Goal: Information Seeking & Learning: Learn about a topic

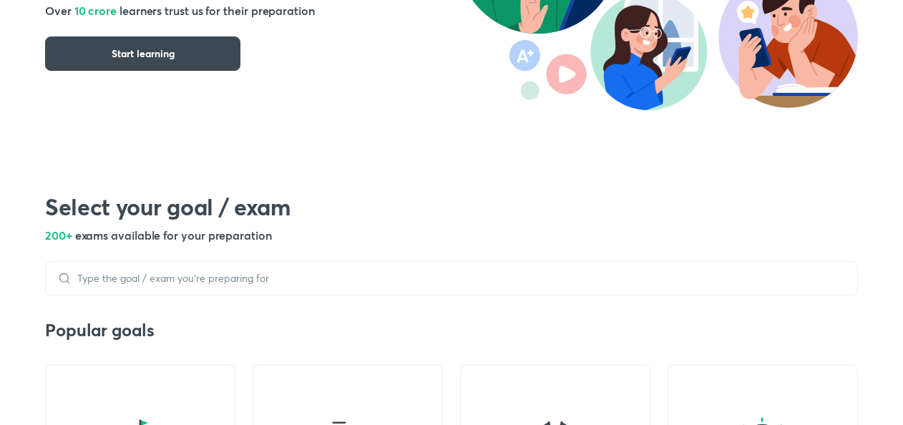
scroll to position [395, 0]
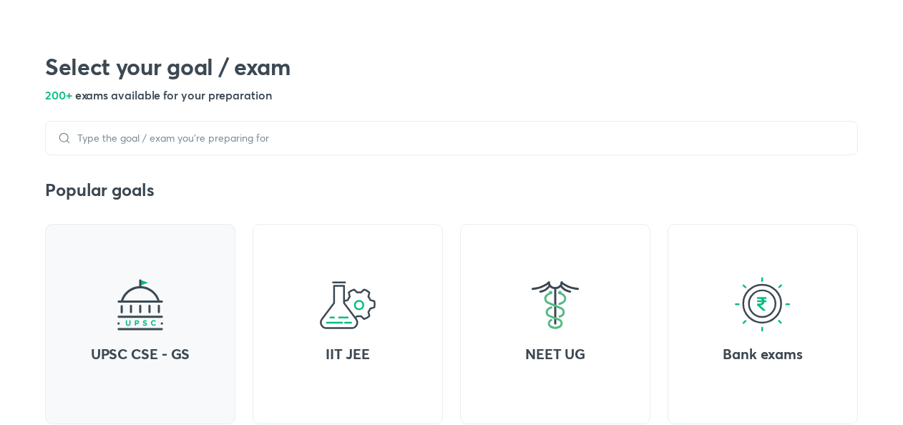
click at [160, 335] on div "UPSC CSE - GS" at bounding box center [140, 324] width 190 height 200
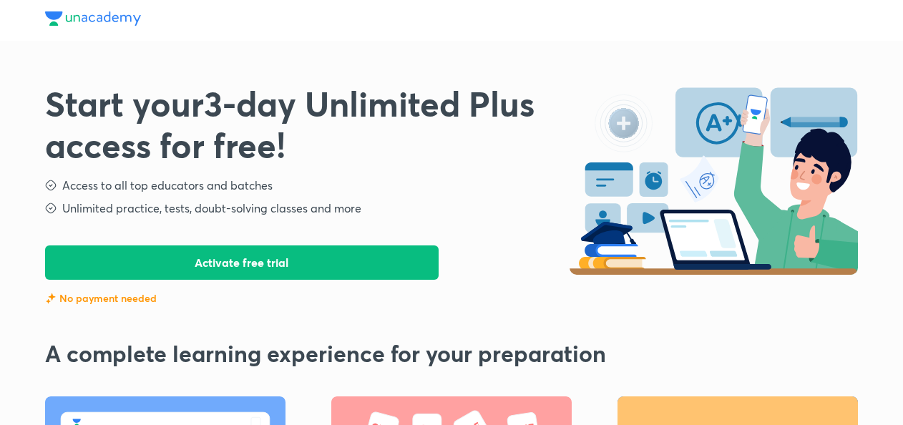
click at [246, 263] on button "Activate free trial" at bounding box center [241, 262] width 393 height 34
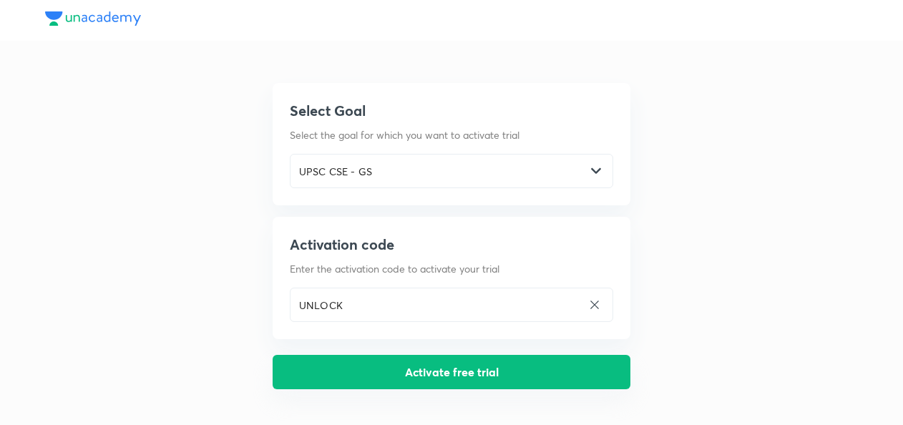
click at [418, 374] on button "Activate free trial" at bounding box center [452, 372] width 358 height 34
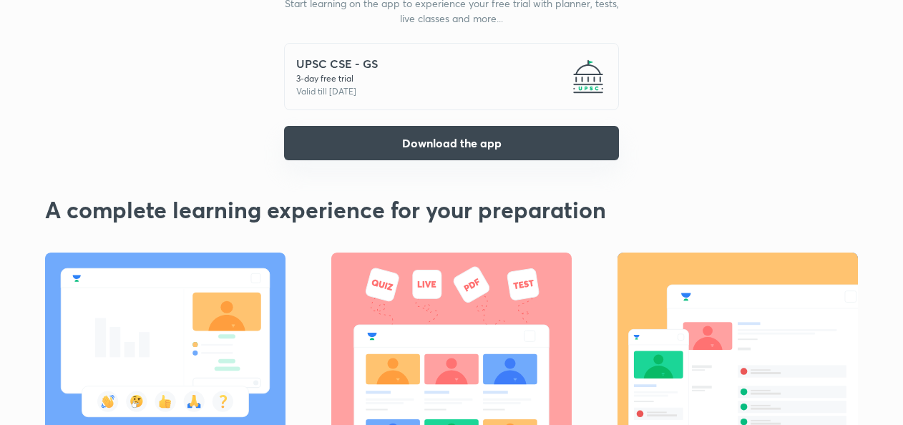
scroll to position [199, 0]
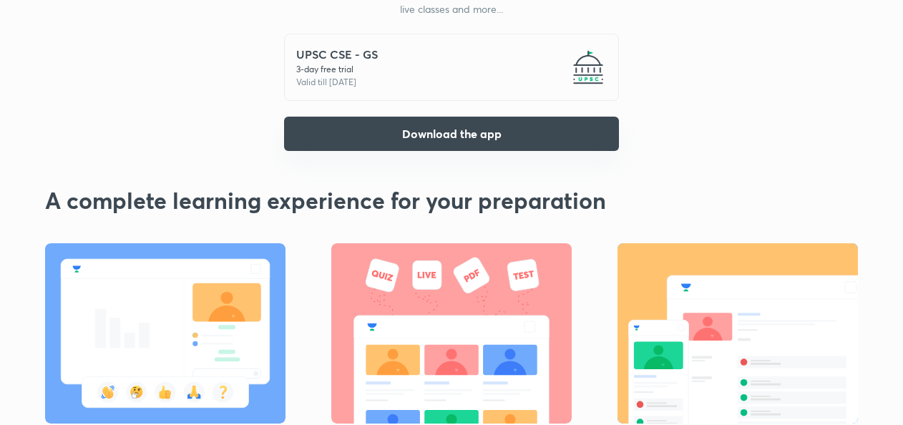
click at [406, 140] on button "Download the app" at bounding box center [451, 134] width 335 height 34
click at [406, 130] on button "Download the app" at bounding box center [451, 134] width 335 height 34
click at [448, 142] on button "Download the app" at bounding box center [451, 134] width 335 height 34
click at [456, 133] on button "Download the app" at bounding box center [451, 134] width 335 height 34
click at [435, 138] on button "Download the app" at bounding box center [451, 134] width 335 height 34
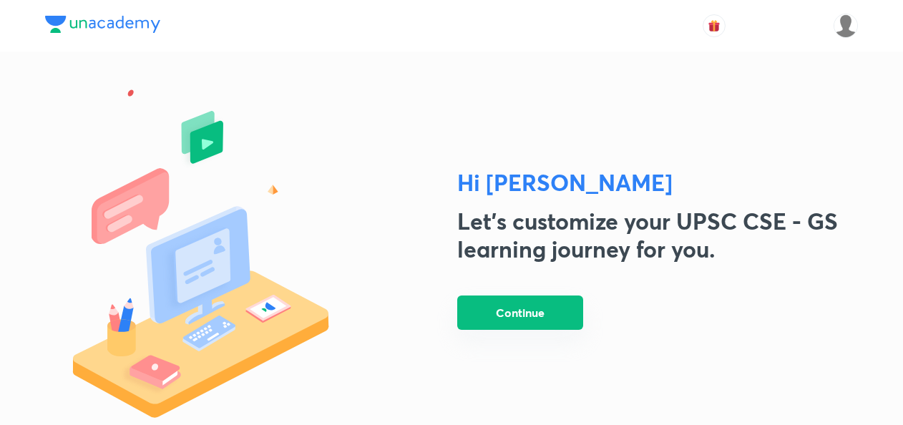
click at [509, 326] on button "Continue" at bounding box center [520, 312] width 126 height 34
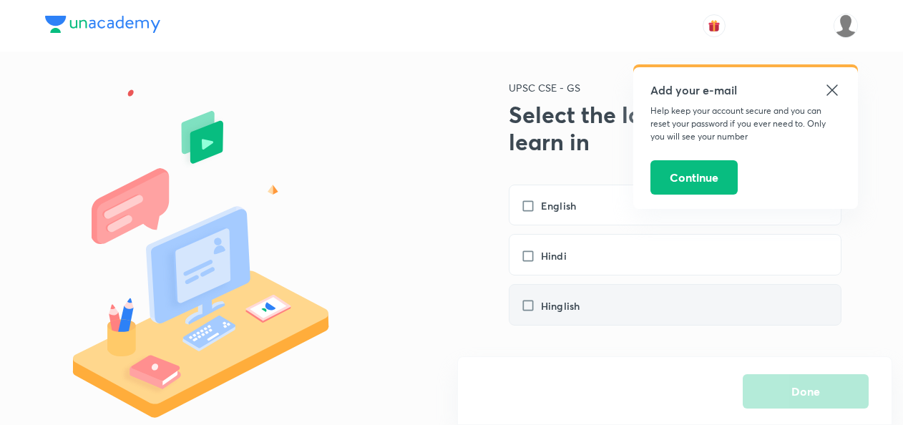
click at [528, 308] on label "Hinglish" at bounding box center [557, 305] width 73 height 15
checkbox input "true"
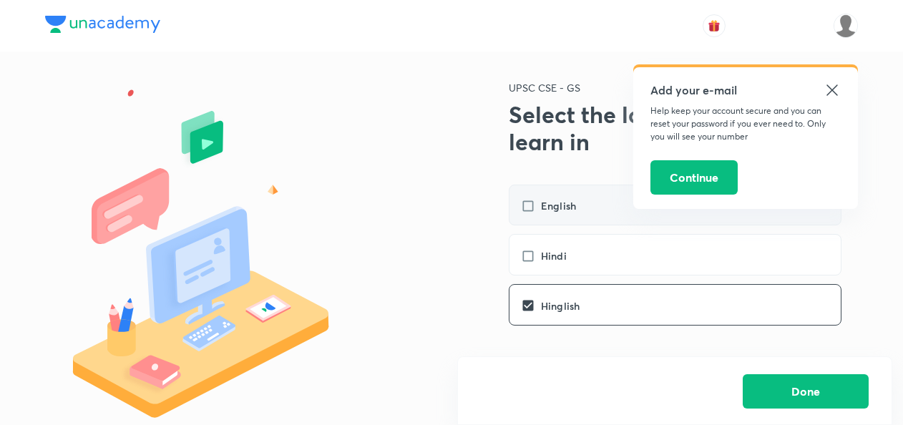
click at [525, 200] on label "English" at bounding box center [555, 205] width 69 height 15
checkbox input "true"
click at [833, 391] on button "Done" at bounding box center [805, 390] width 126 height 34
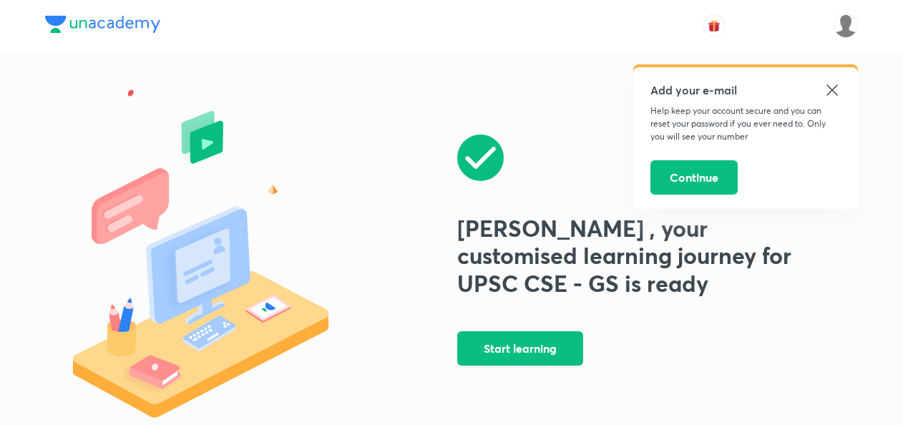
click at [835, 84] on icon at bounding box center [831, 90] width 17 height 17
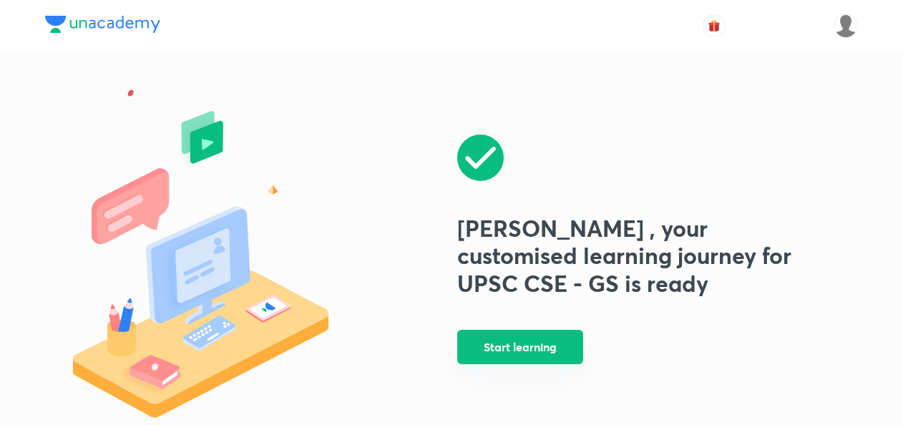
click at [536, 338] on button "Start learning" at bounding box center [520, 347] width 126 height 34
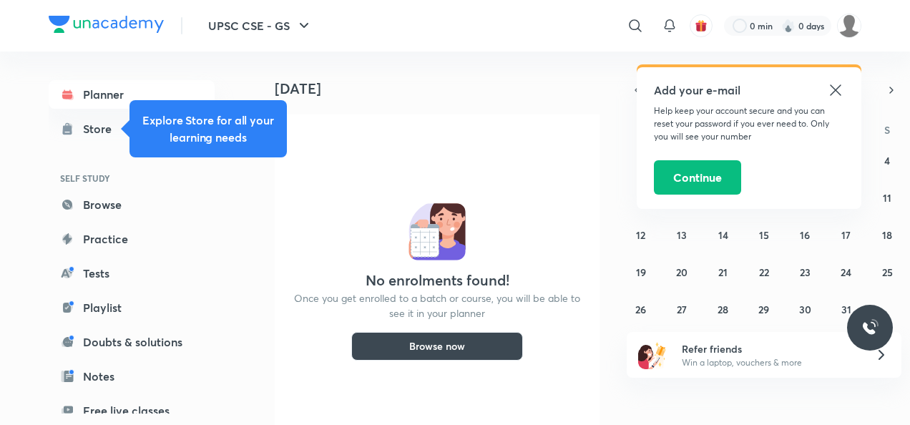
click at [498, 114] on div "Today No enrolments found! Once you get enrolled to a batch or course, you will…" at bounding box center [431, 237] width 353 height 373
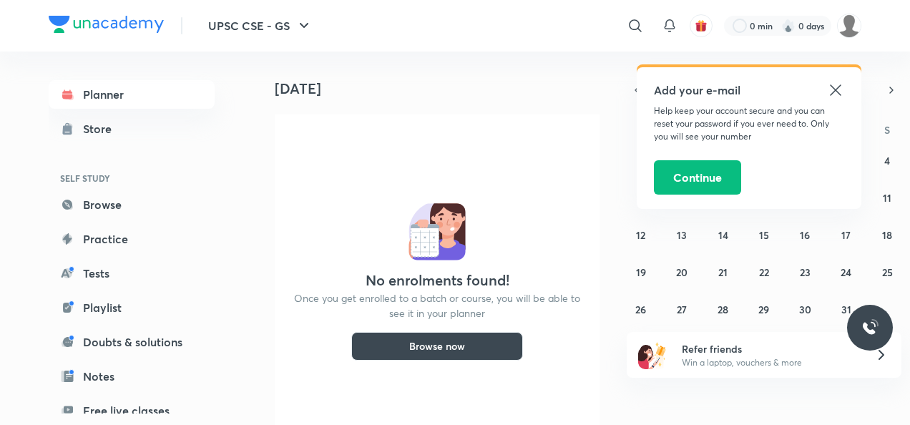
click at [841, 95] on icon at bounding box center [835, 90] width 17 height 17
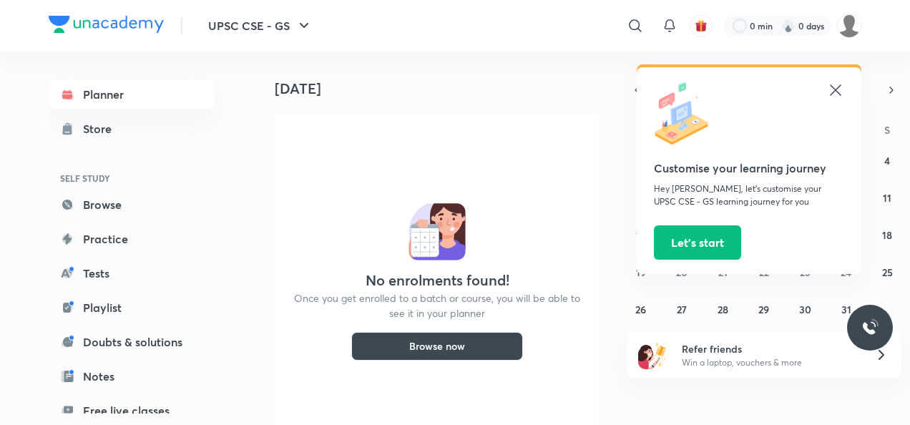
click at [831, 89] on icon at bounding box center [835, 90] width 17 height 17
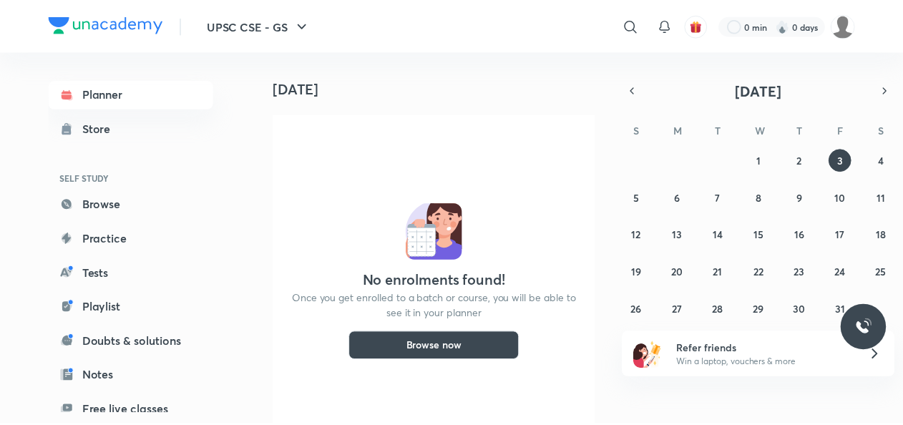
scroll to position [8, 0]
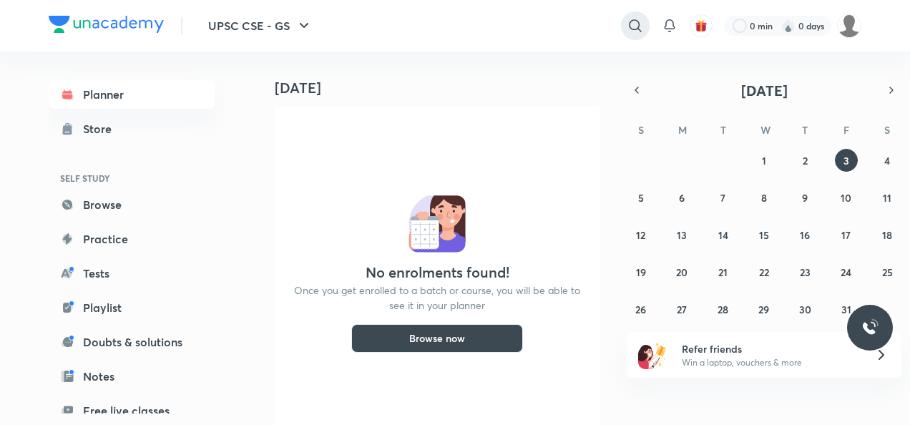
click at [628, 26] on icon at bounding box center [635, 25] width 17 height 17
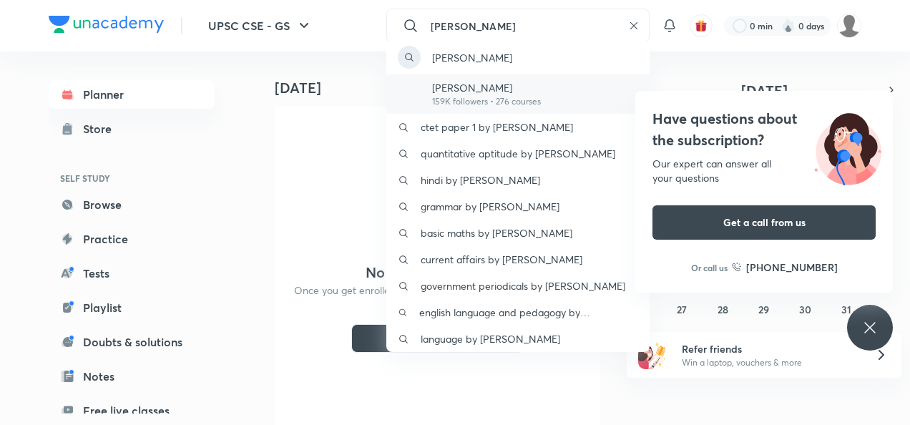
type input "PRATIK"
click at [486, 84] on p "Pratik Nayak" at bounding box center [486, 87] width 109 height 15
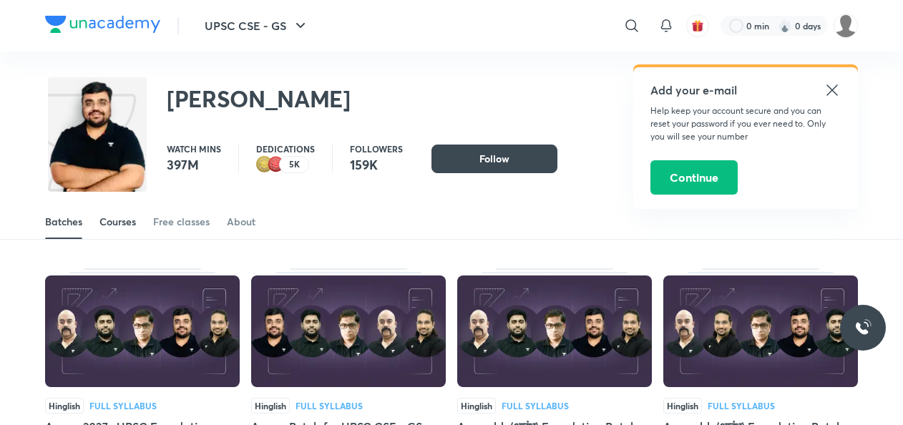
click at [110, 227] on div "Courses" at bounding box center [117, 222] width 36 height 14
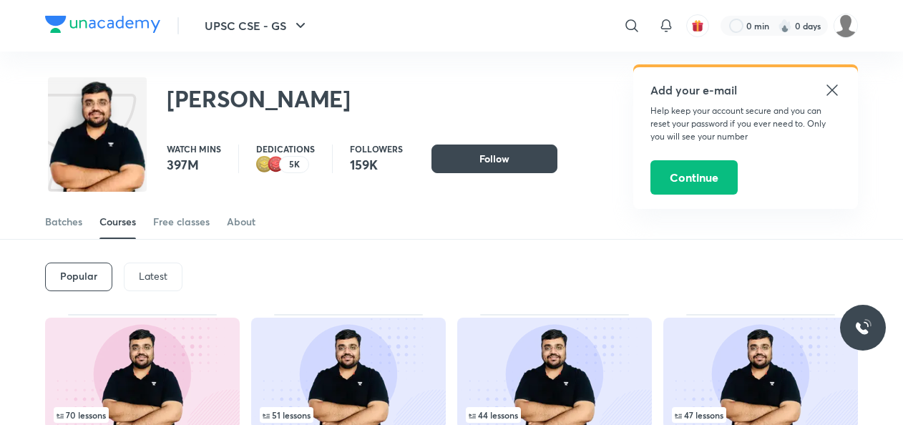
click at [150, 282] on p "Latest" at bounding box center [153, 275] width 29 height 11
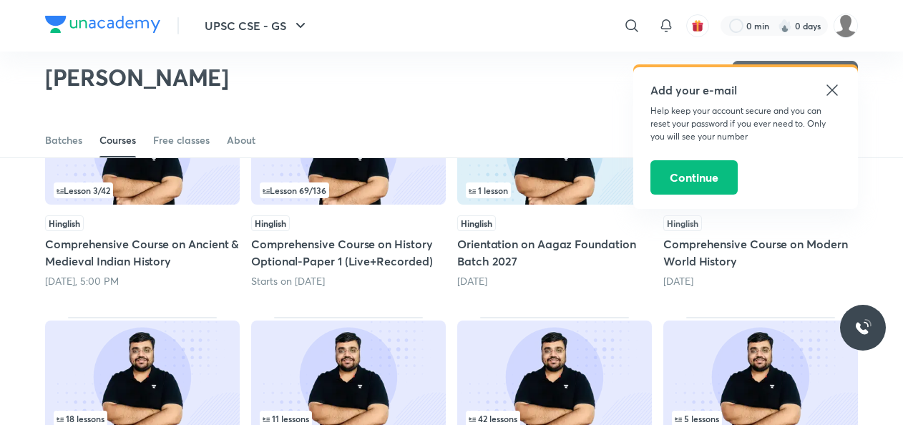
scroll to position [179, 0]
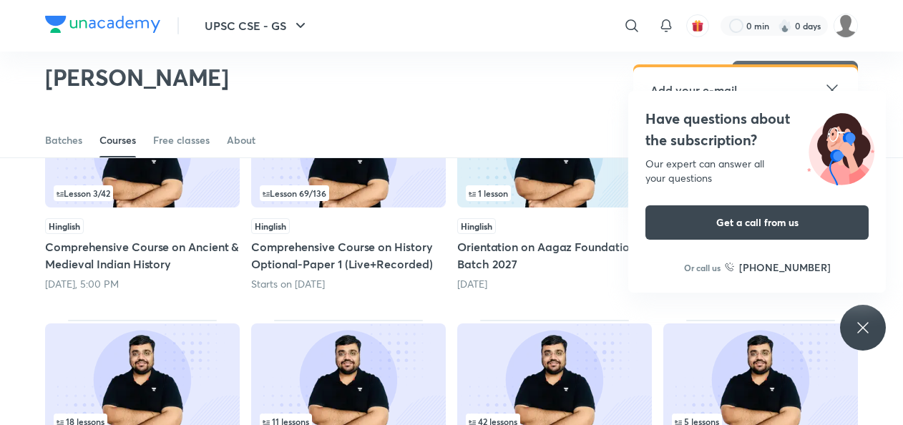
click at [827, 91] on div "Have questions about the subscription? Our expert can answer all your questions…" at bounding box center [756, 192] width 257 height 202
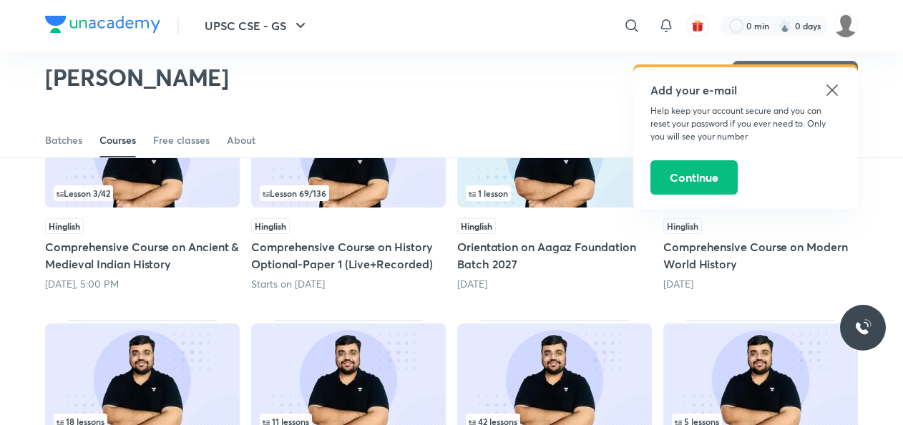
click at [827, 91] on icon at bounding box center [831, 90] width 17 height 17
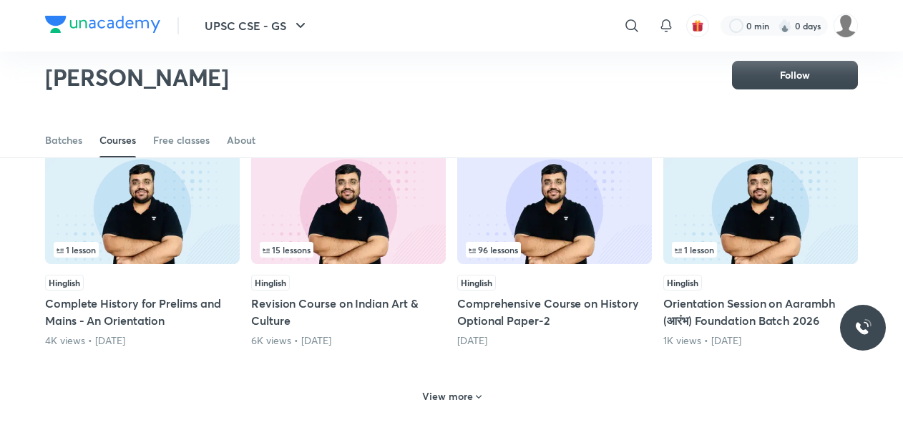
scroll to position [580, 0]
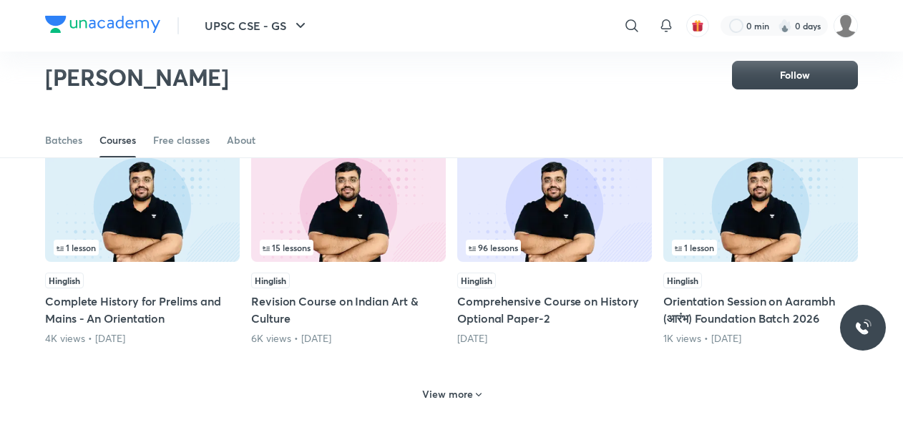
click at [473, 392] on icon at bounding box center [478, 394] width 11 height 11
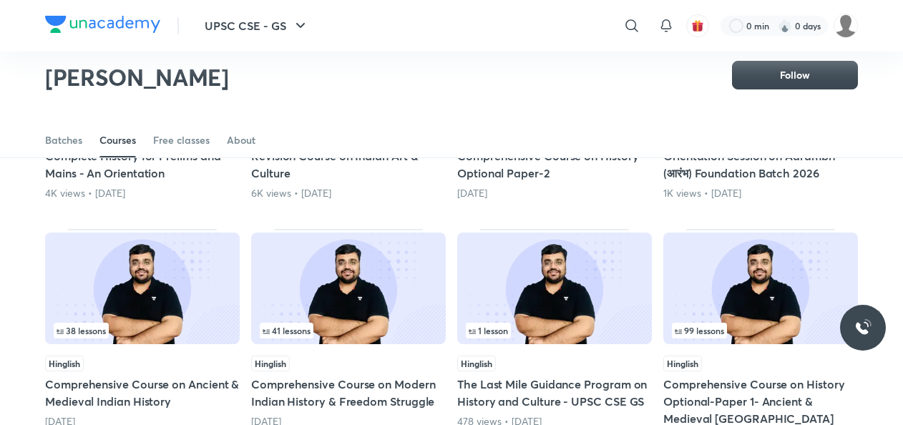
scroll to position [773, 0]
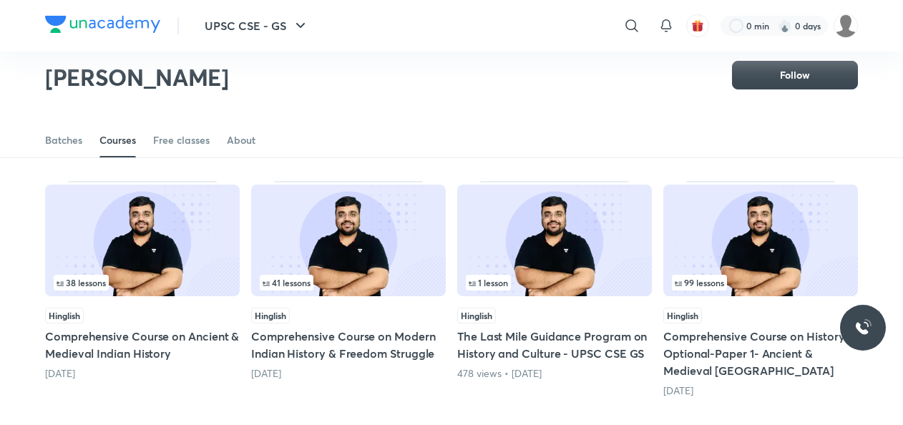
click at [154, 275] on div "38 lessons" at bounding box center [142, 283] width 177 height 16
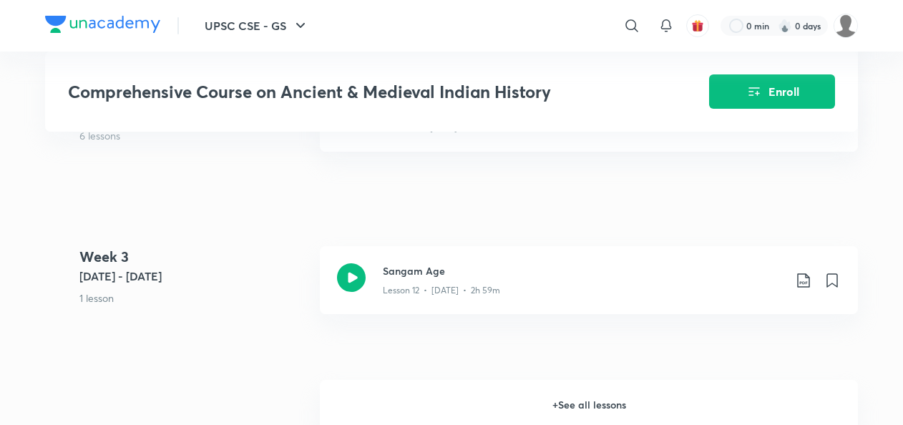
scroll to position [1633, 0]
click at [462, 403] on h6 "+ See all lessons" at bounding box center [589, 402] width 538 height 50
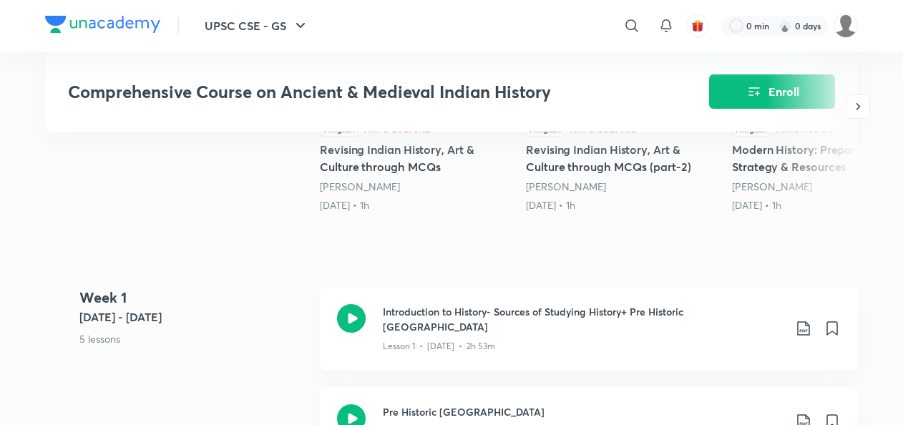
scroll to position [491, 0]
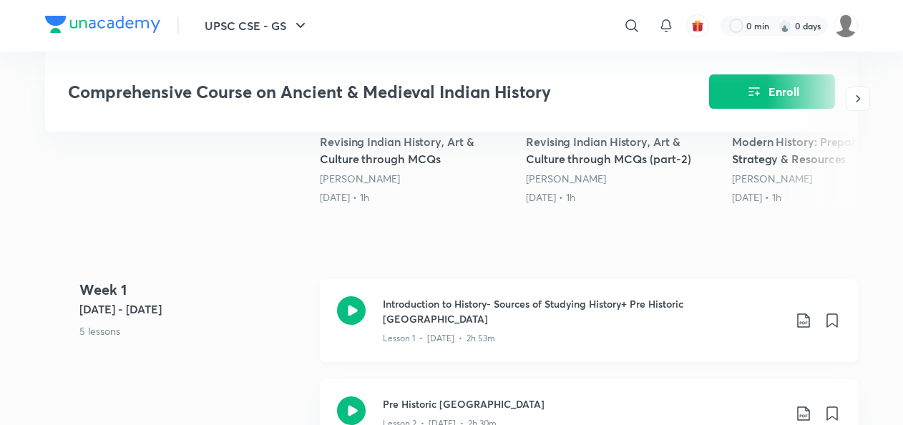
click at [350, 305] on icon at bounding box center [351, 310] width 29 height 29
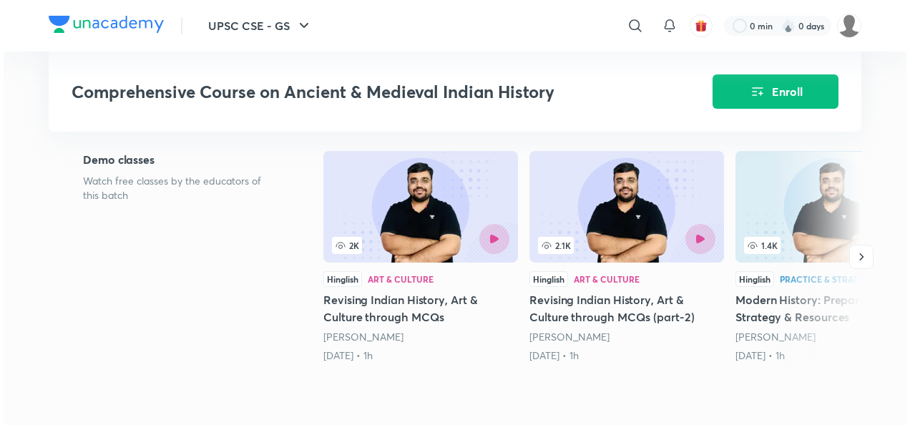
scroll to position [331, 0]
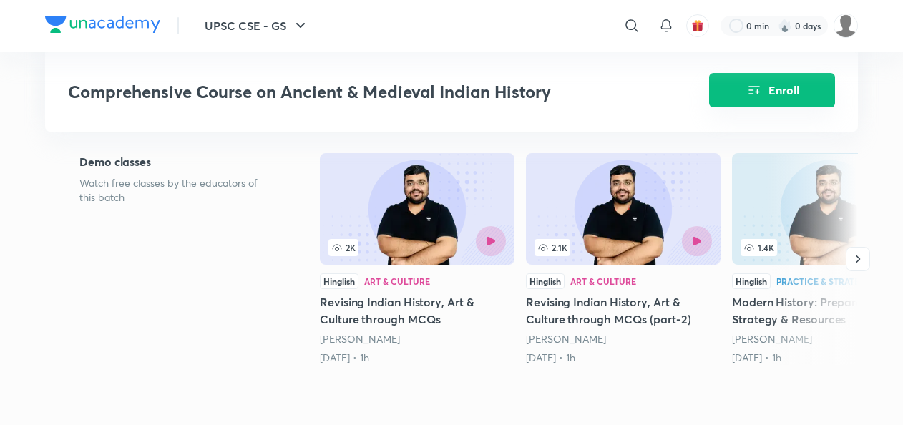
click at [735, 92] on button "Enroll" at bounding box center [772, 90] width 126 height 34
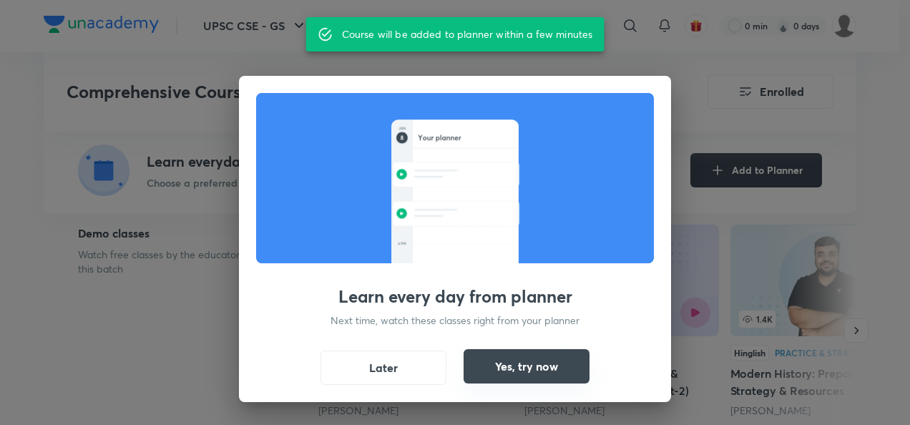
click at [509, 362] on button "Yes, try now" at bounding box center [526, 366] width 126 height 34
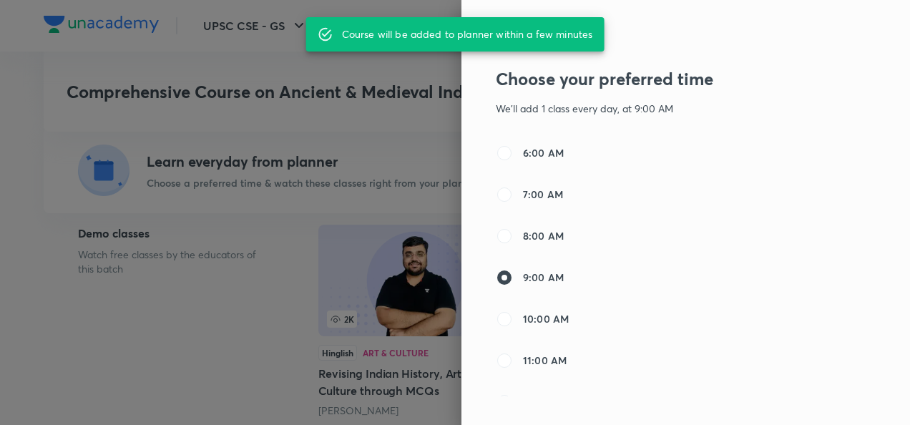
click at [523, 275] on span "9:00 AM" at bounding box center [543, 277] width 41 height 15
click at [513, 275] on input "9:00 AM" at bounding box center [504, 277] width 17 height 17
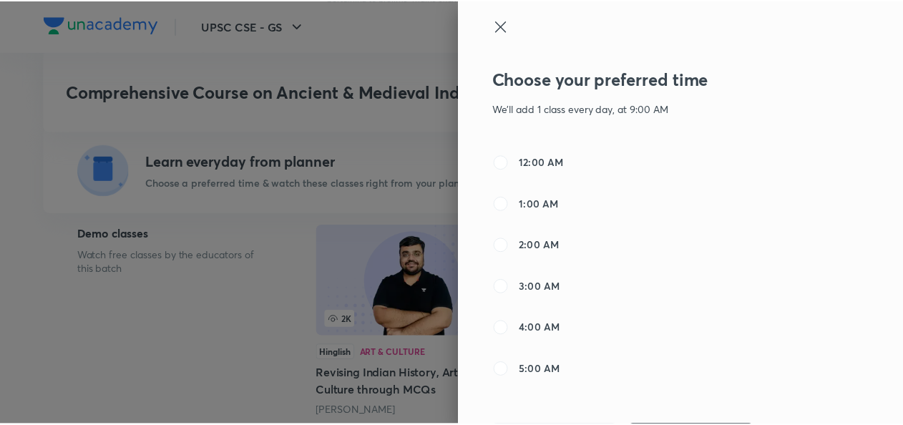
scroll to position [744, 0]
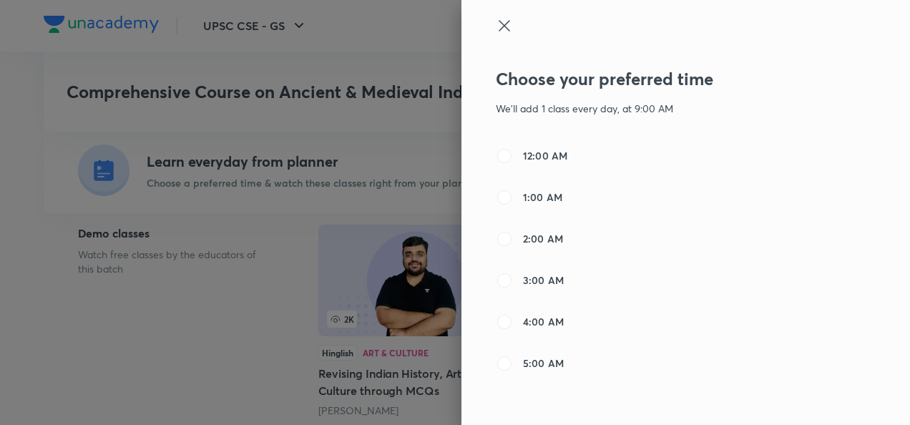
click at [381, 169] on div at bounding box center [455, 212] width 910 height 425
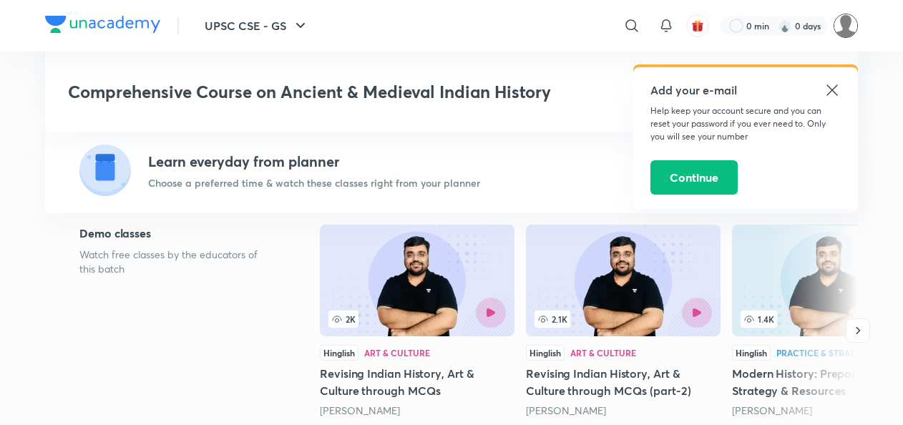
click at [843, 30] on img at bounding box center [845, 26] width 24 height 24
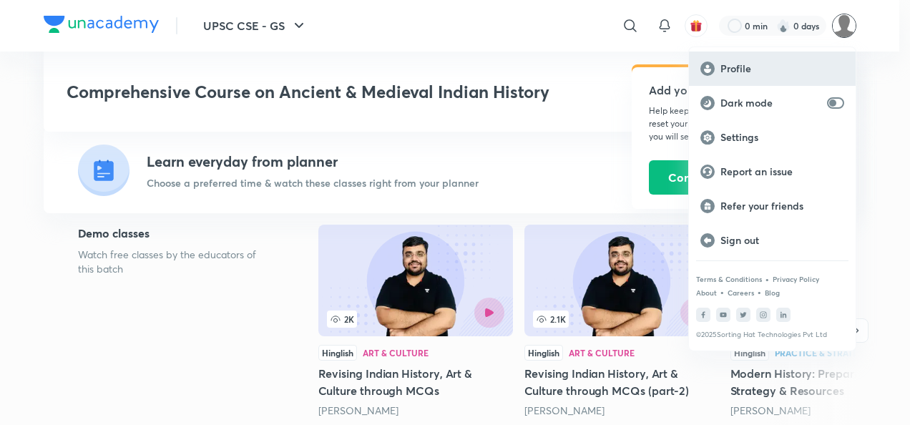
click at [745, 64] on p "Profile" at bounding box center [782, 68] width 124 height 13
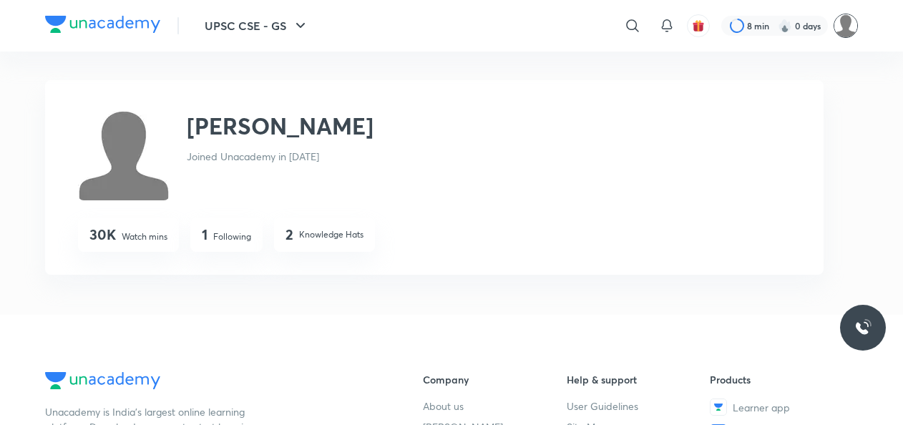
click at [845, 29] on img at bounding box center [845, 26] width 24 height 24
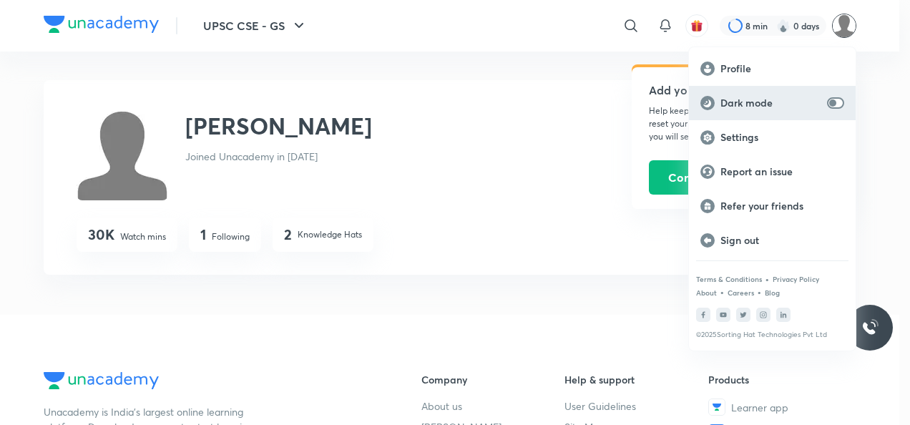
click at [840, 94] on div "Dark mode" at bounding box center [772, 103] width 167 height 34
checkbox input "true"
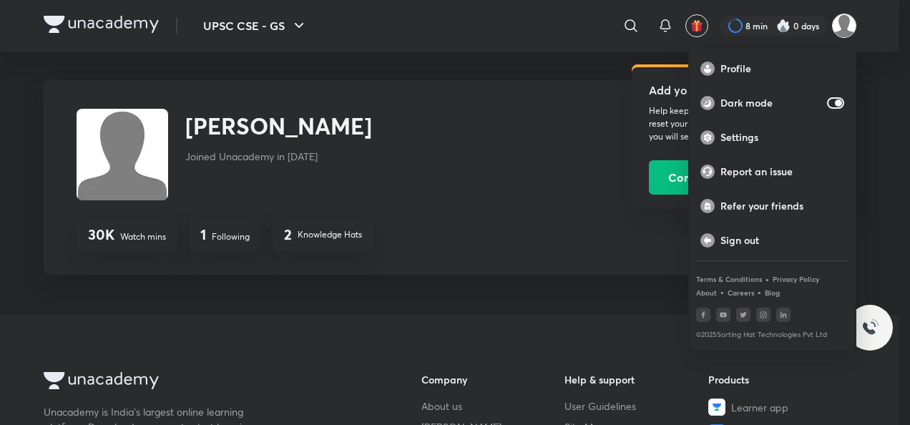
click at [394, 152] on div at bounding box center [455, 212] width 910 height 425
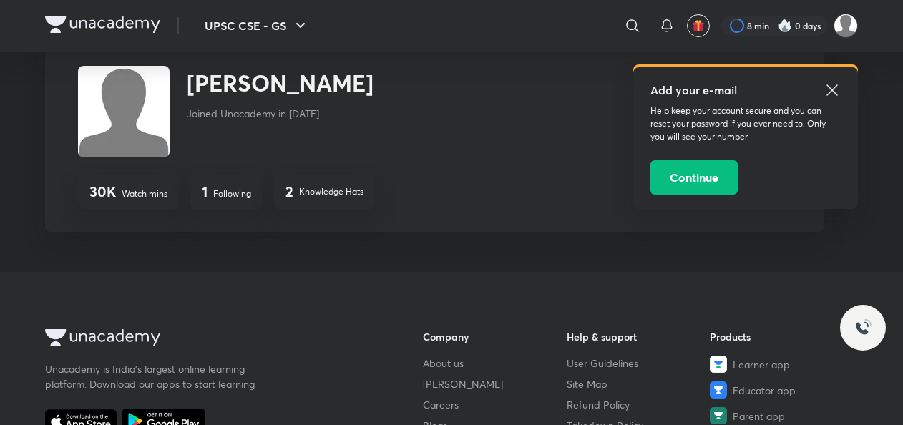
scroll to position [42, 0]
click at [251, 17] on button "UPSC CSE - GS" at bounding box center [257, 25] width 122 height 29
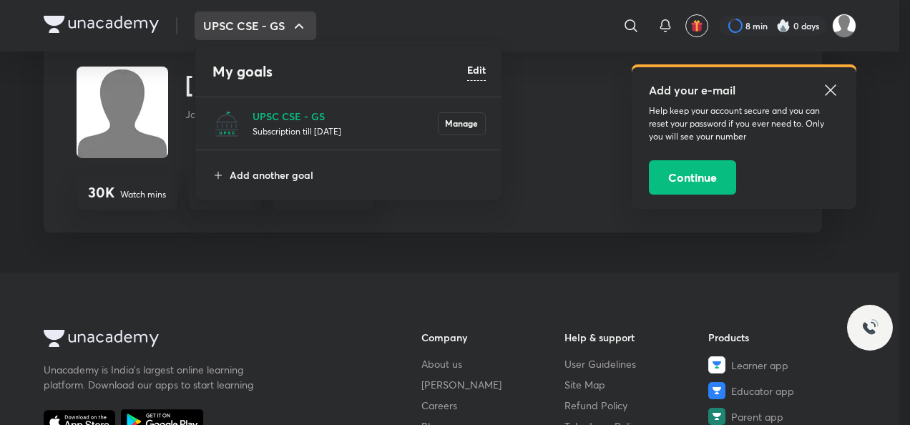
click at [614, 146] on div at bounding box center [455, 212] width 910 height 425
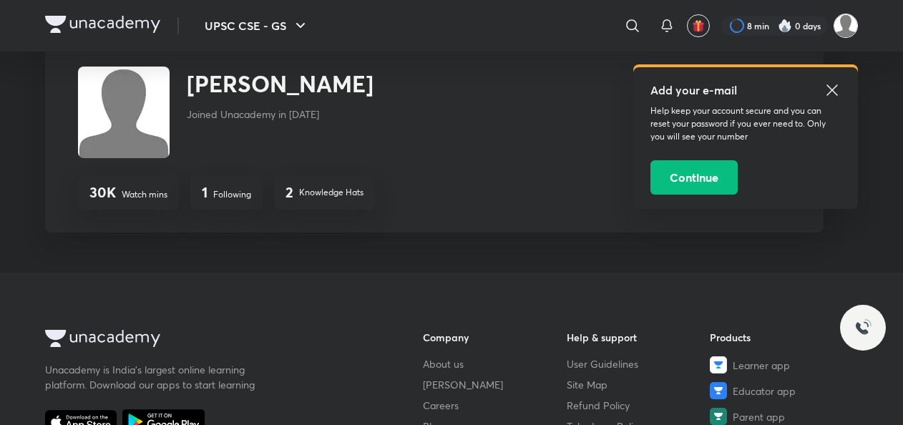
click at [847, 31] on img at bounding box center [845, 26] width 24 height 24
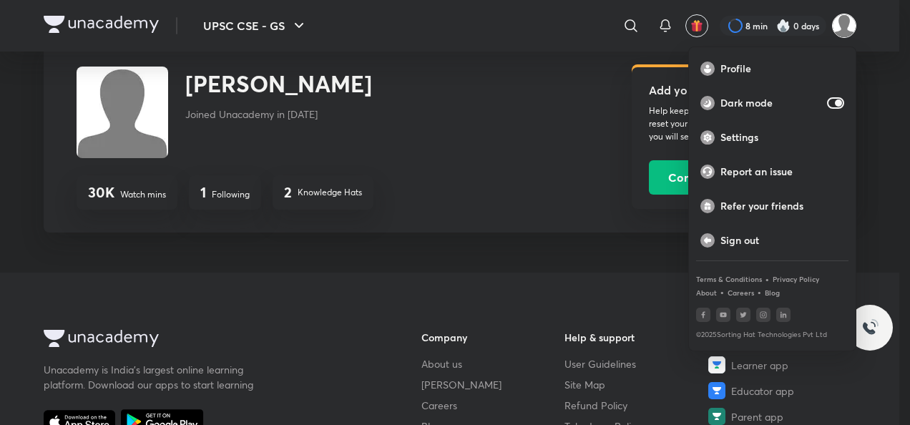
click at [468, 176] on div at bounding box center [455, 212] width 910 height 425
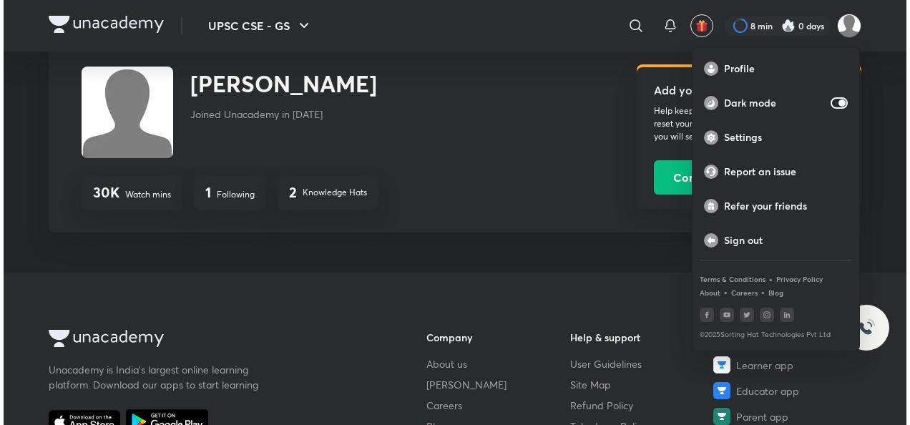
scroll to position [0, 0]
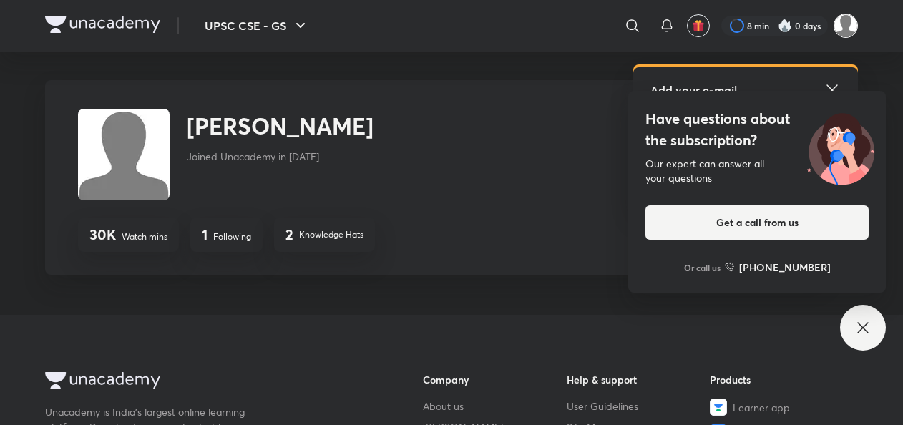
click at [849, 30] on img at bounding box center [845, 26] width 24 height 24
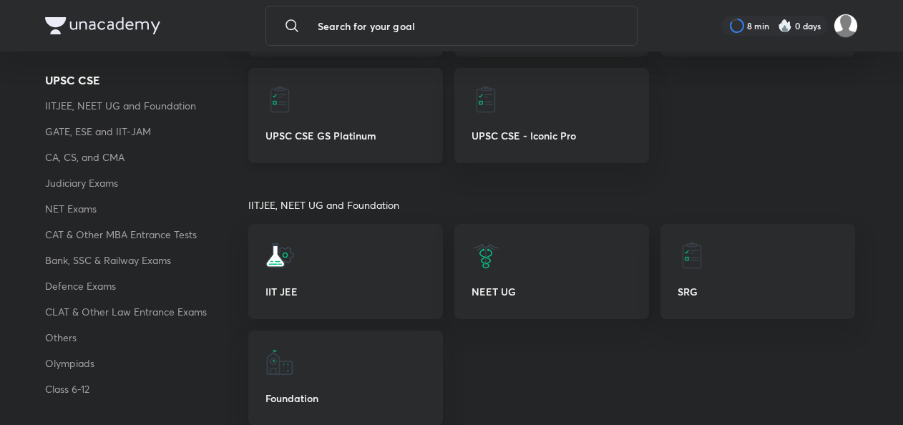
scroll to position [369, 0]
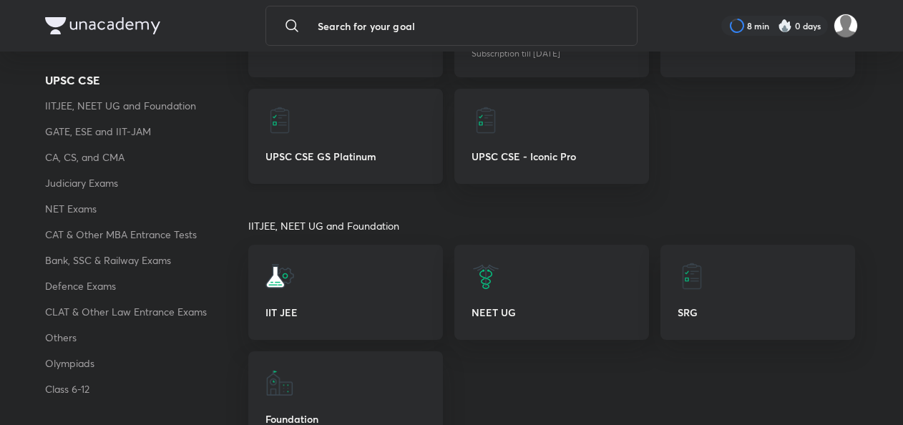
click at [374, 156] on p "UPSC CSE GS Platinum" at bounding box center [345, 156] width 160 height 15
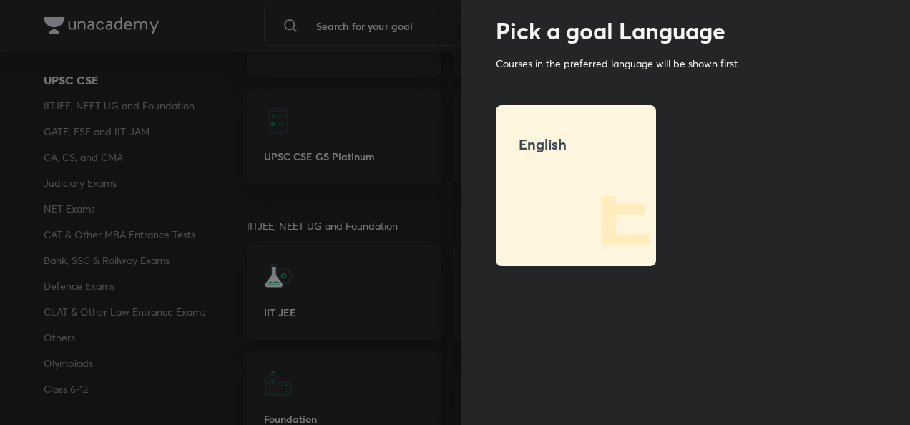
click at [549, 193] on div "English" at bounding box center [576, 185] width 160 height 161
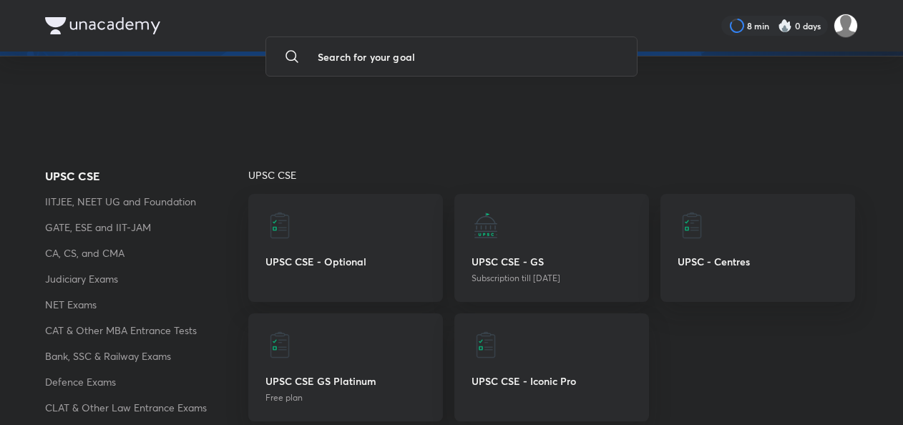
scroll to position [247, 0]
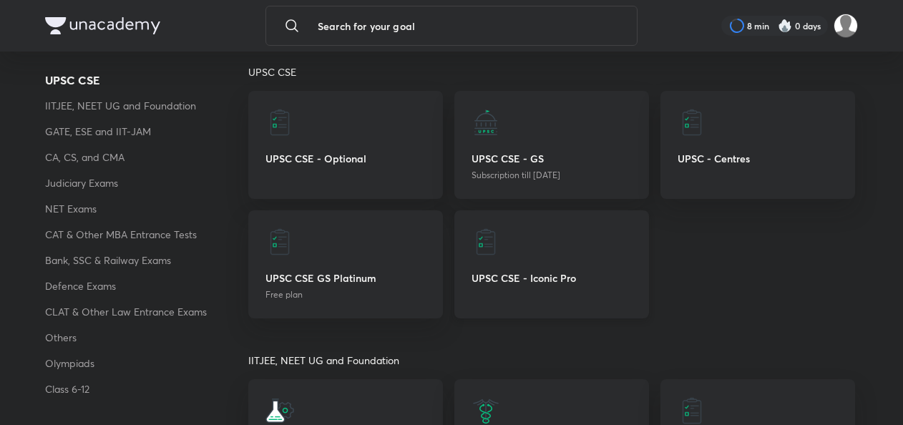
click at [501, 234] on div at bounding box center [551, 241] width 160 height 29
click at [512, 245] on div at bounding box center [551, 241] width 160 height 29
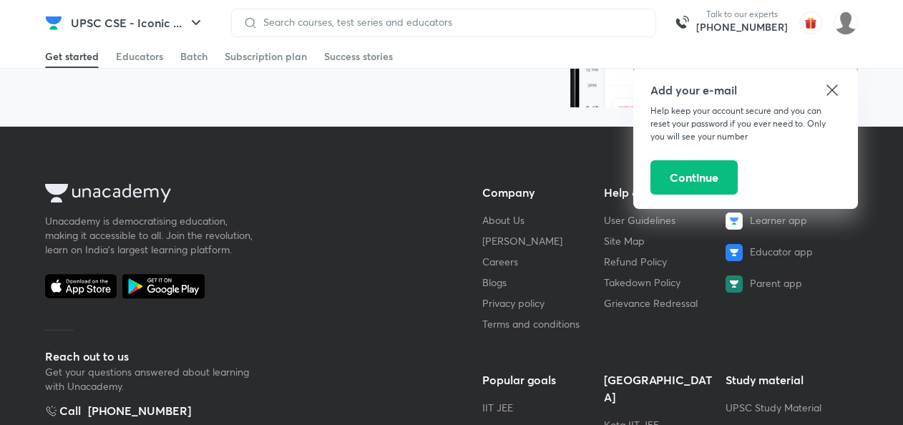
scroll to position [823, 0]
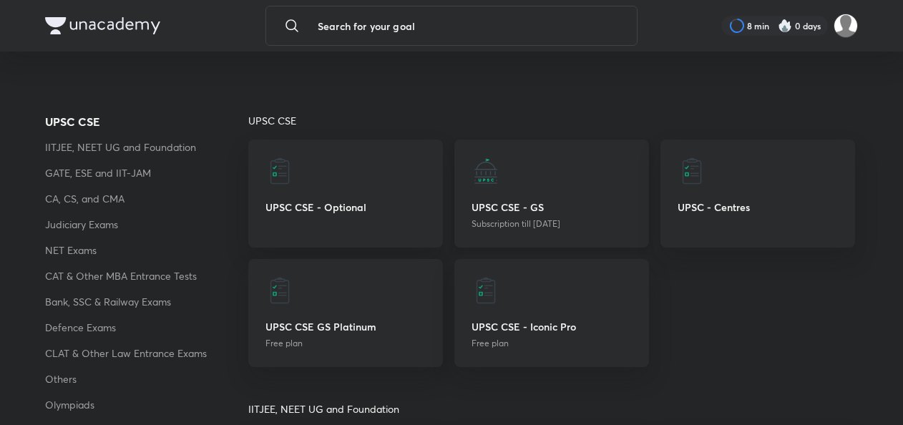
click at [562, 203] on p "UPSC CSE - GS" at bounding box center [551, 207] width 160 height 15
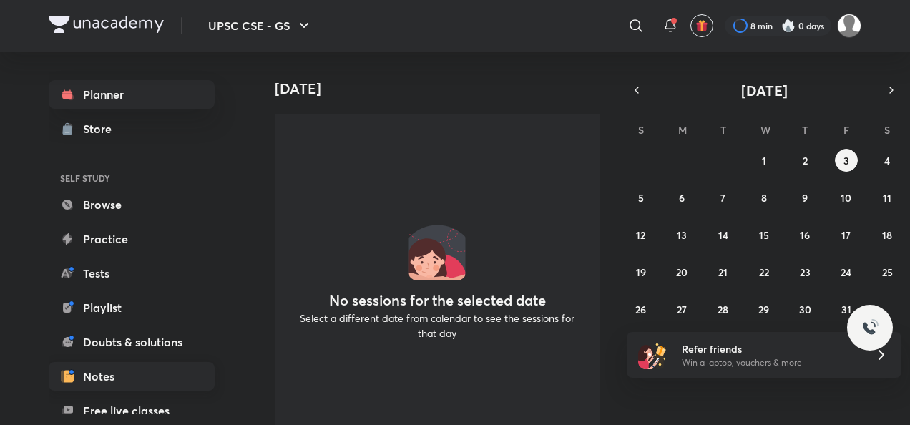
click at [102, 373] on link "Notes" at bounding box center [132, 376] width 166 height 29
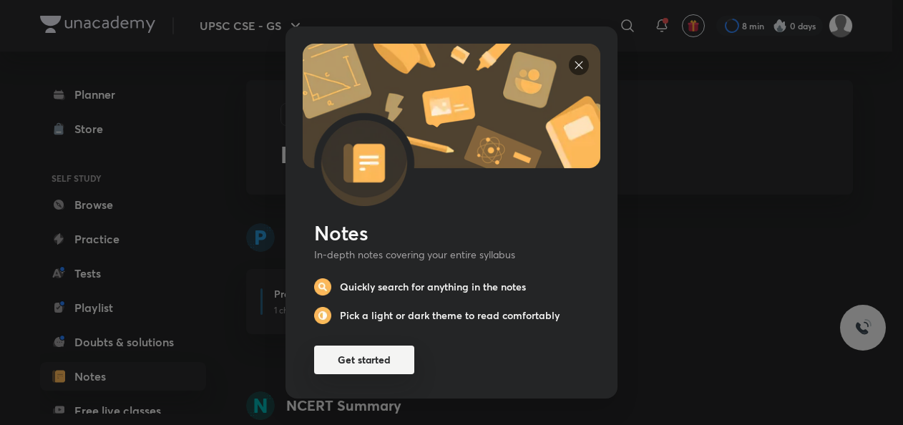
click at [359, 351] on button "Get started" at bounding box center [364, 359] width 100 height 29
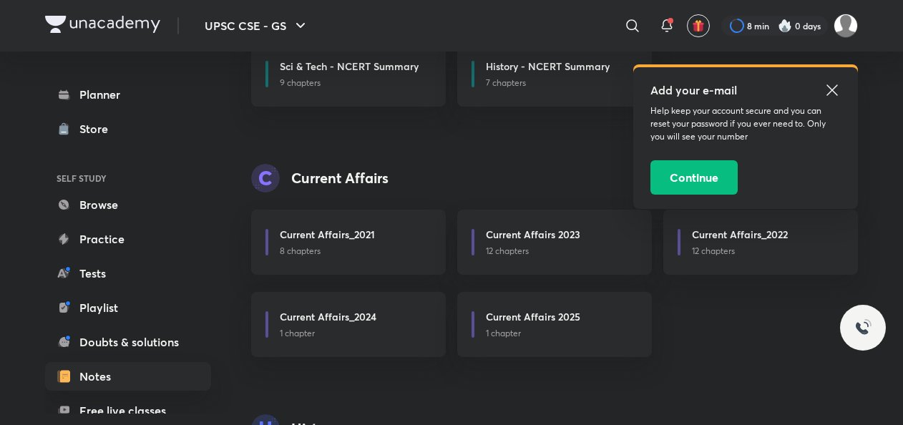
scroll to position [520, 0]
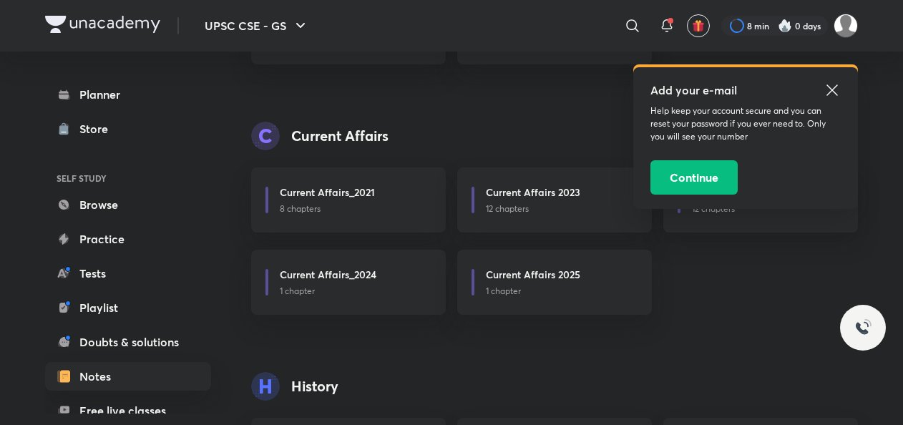
click at [838, 93] on icon at bounding box center [831, 90] width 17 height 17
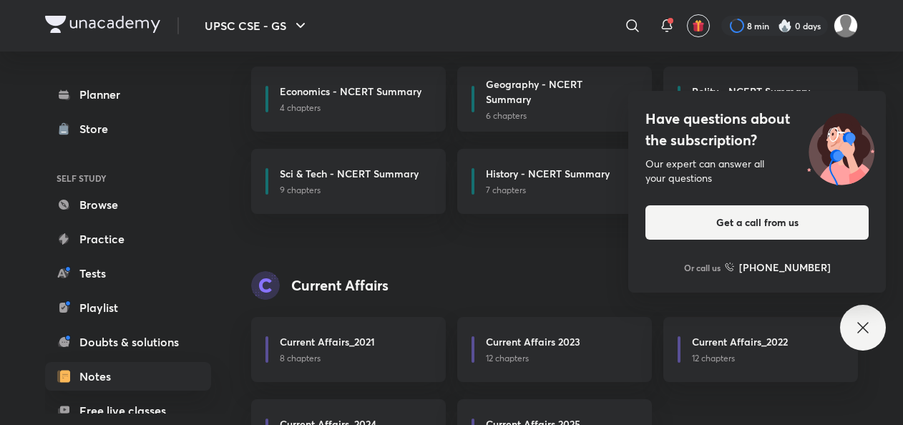
scroll to position [370, 0]
click at [857, 323] on icon at bounding box center [862, 327] width 17 height 17
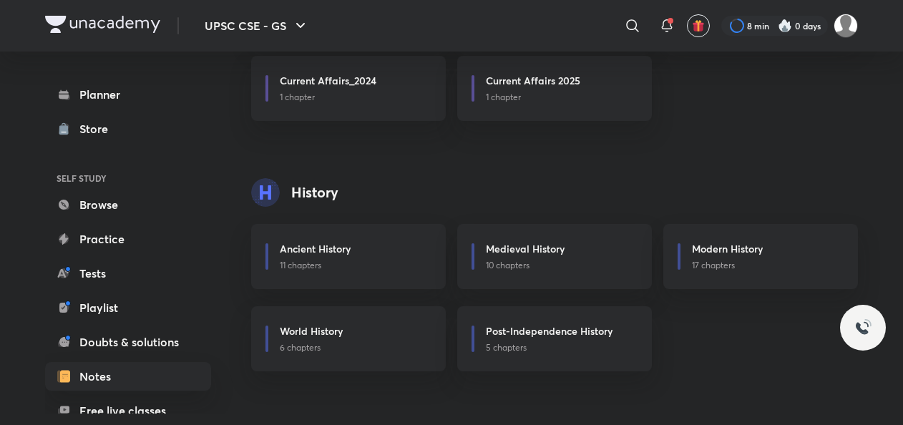
scroll to position [715, 0]
click at [380, 267] on p "11 chapters" at bounding box center [354, 264] width 149 height 13
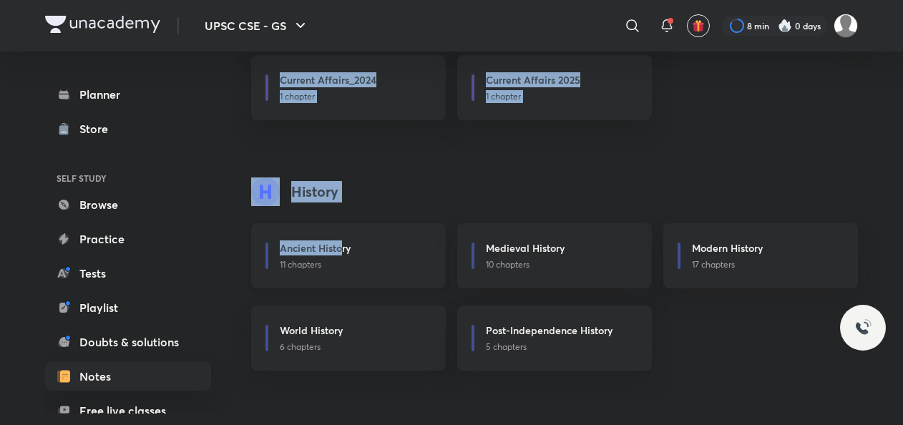
drag, startPoint x: 245, startPoint y: 204, endPoint x: 342, endPoint y: 223, distance: 99.2
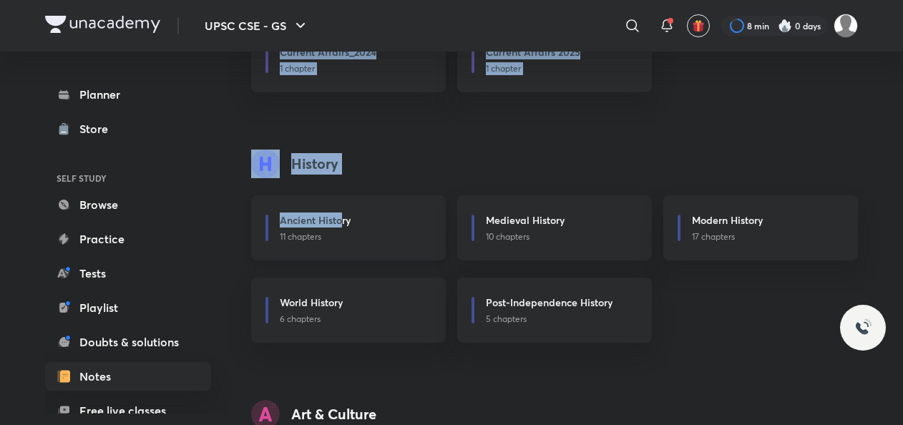
scroll to position [765, 0]
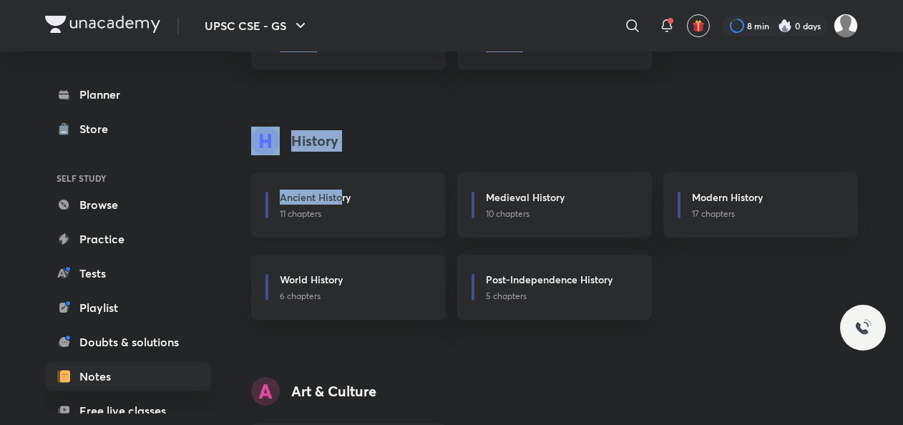
click at [370, 192] on div "Ancient History" at bounding box center [354, 199] width 149 height 18
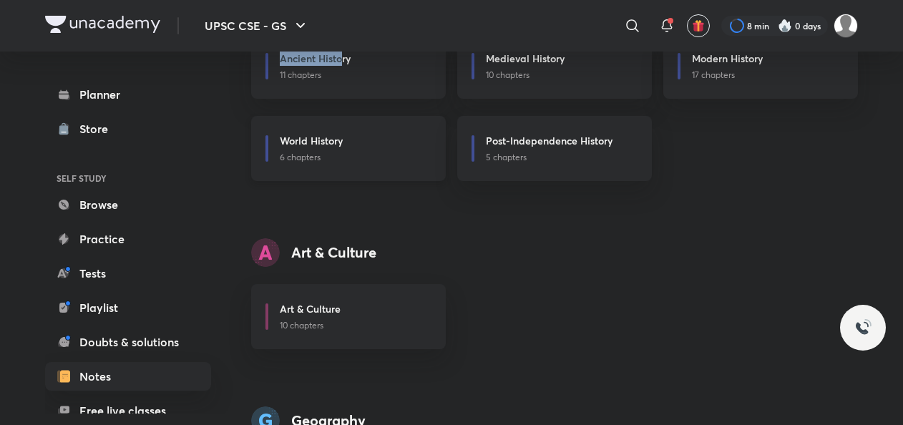
scroll to position [904, 0]
click at [149, 286] on link "Tests" at bounding box center [128, 273] width 166 height 29
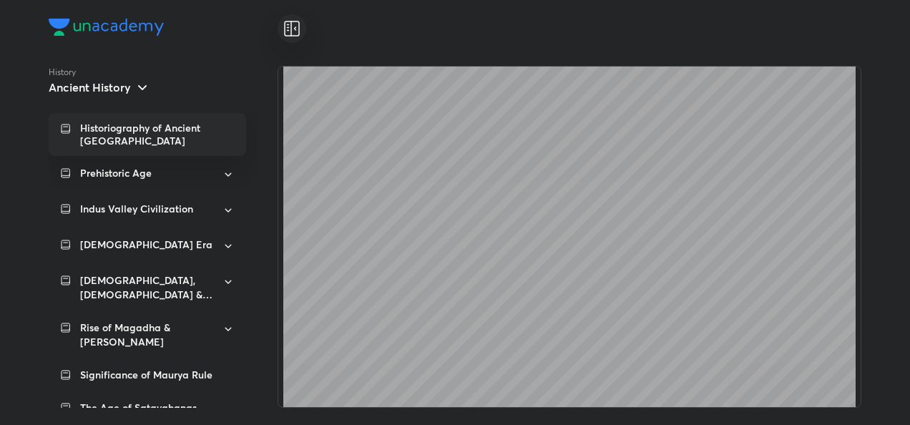
scroll to position [2894, 0]
click at [121, 81] on h5 "Ancient History" at bounding box center [90, 87] width 82 height 14
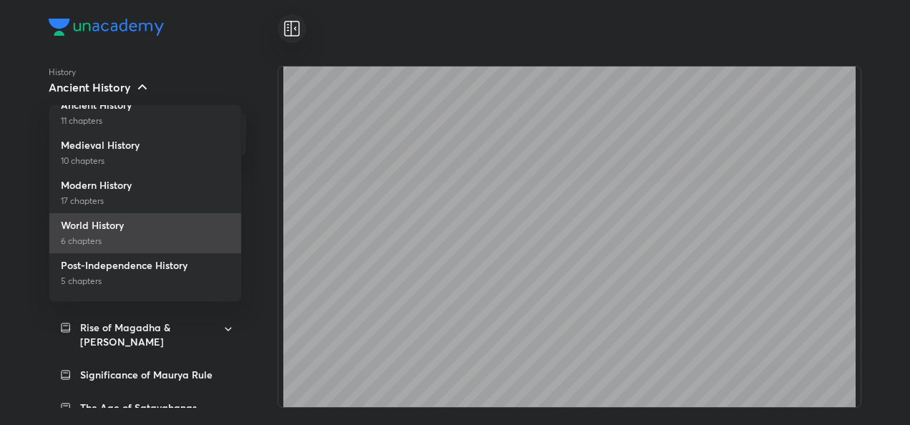
scroll to position [11, 0]
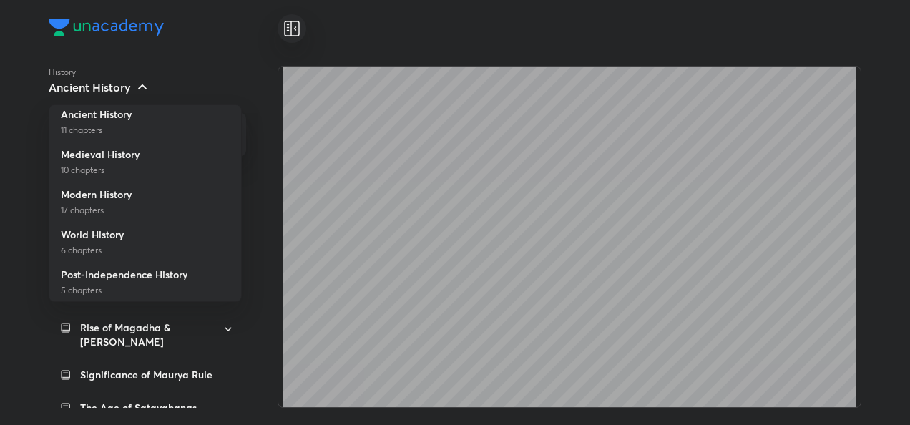
click at [34, 286] on div at bounding box center [455, 212] width 910 height 425
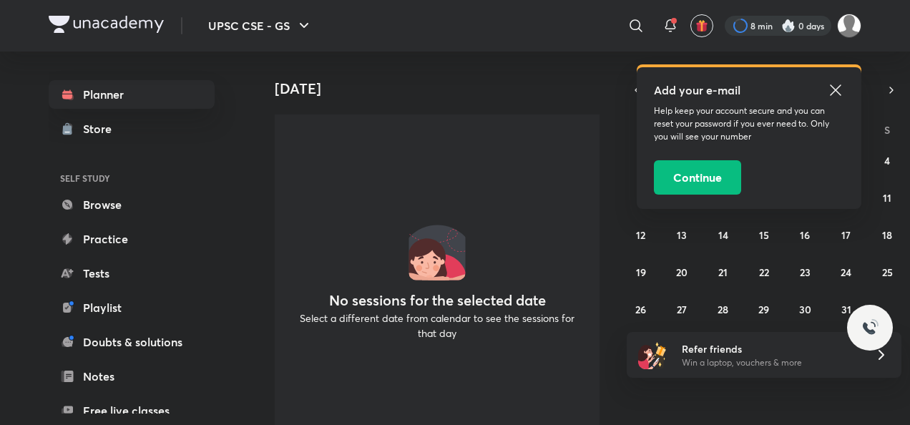
click at [747, 26] on div at bounding box center [778, 26] width 107 height 20
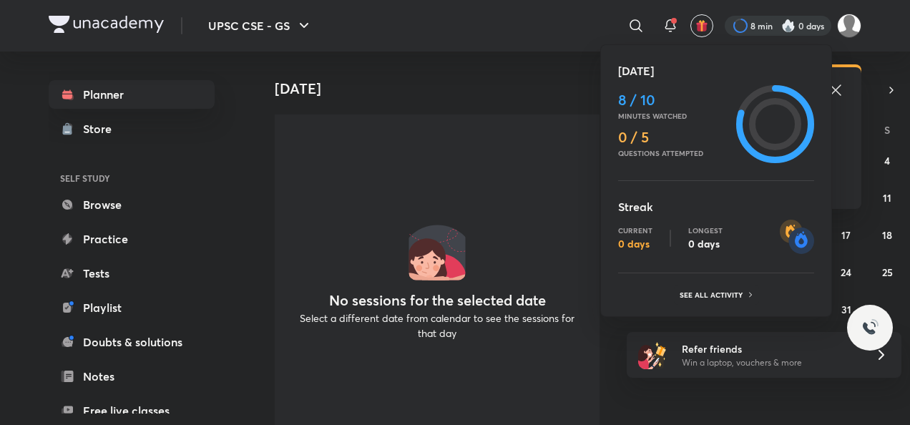
click at [635, 26] on div at bounding box center [455, 212] width 910 height 425
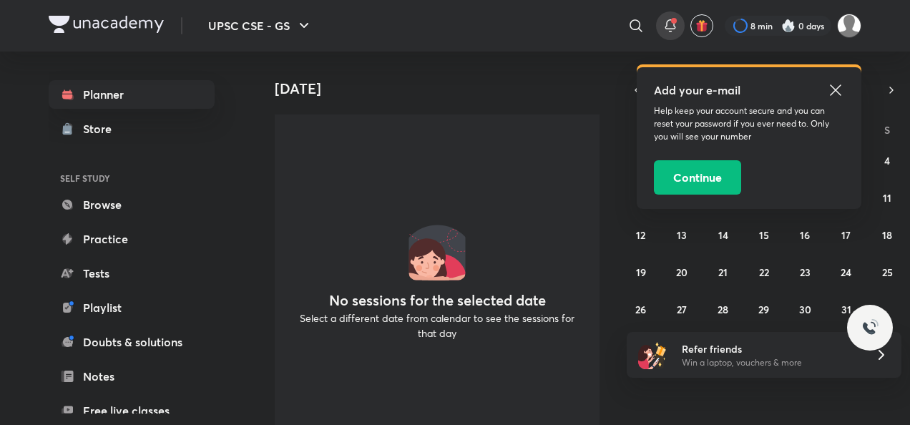
click at [669, 26] on icon at bounding box center [670, 25] width 17 height 17
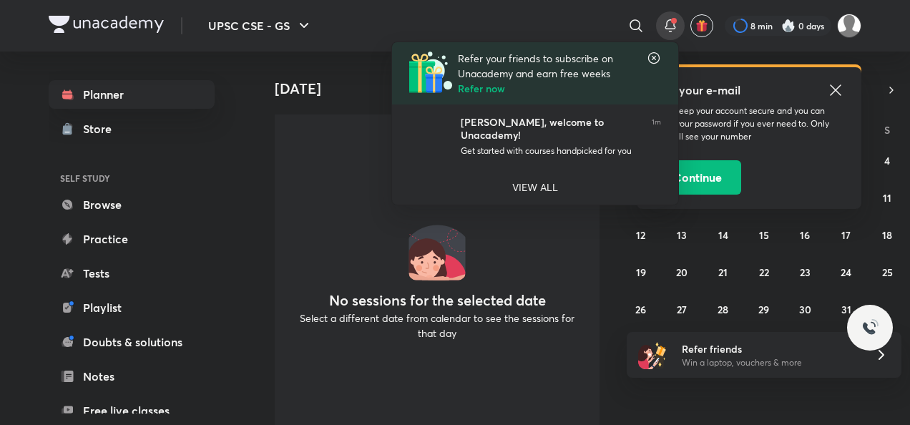
click at [629, 26] on div at bounding box center [455, 212] width 910 height 425
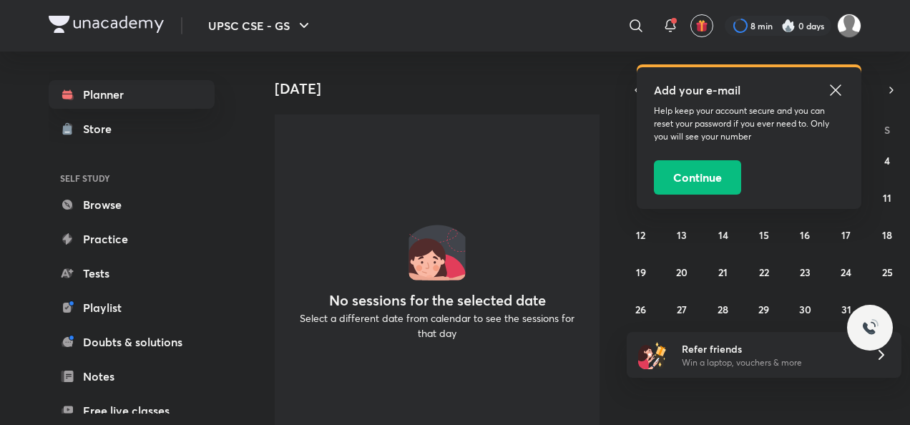
click at [629, 26] on icon at bounding box center [635, 25] width 12 height 12
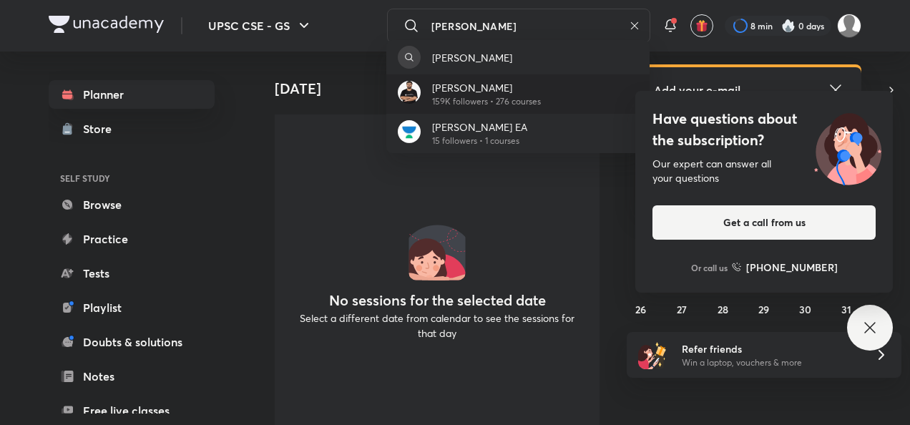
type input "PRATIK NAYAK"
click at [535, 88] on p "[PERSON_NAME]" at bounding box center [486, 87] width 109 height 15
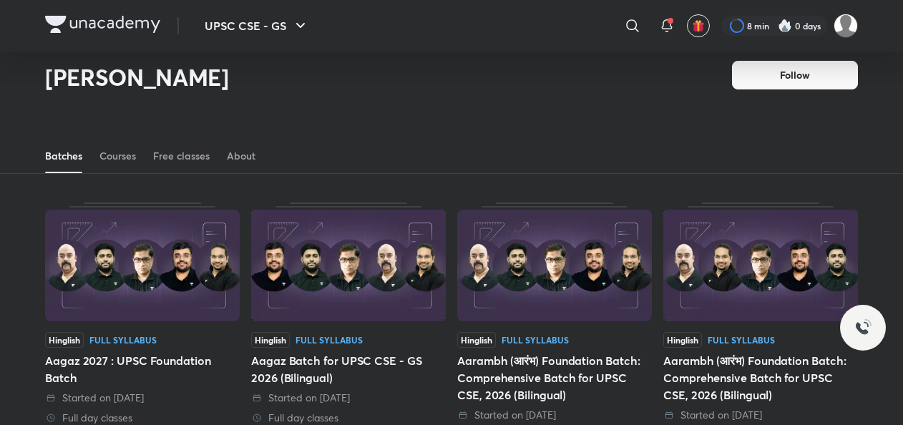
scroll to position [14, 0]
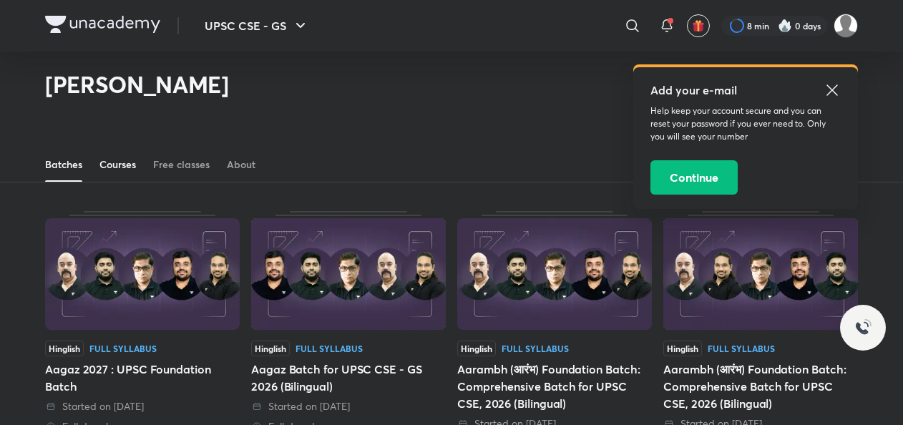
click at [129, 169] on div "Courses" at bounding box center [117, 164] width 36 height 14
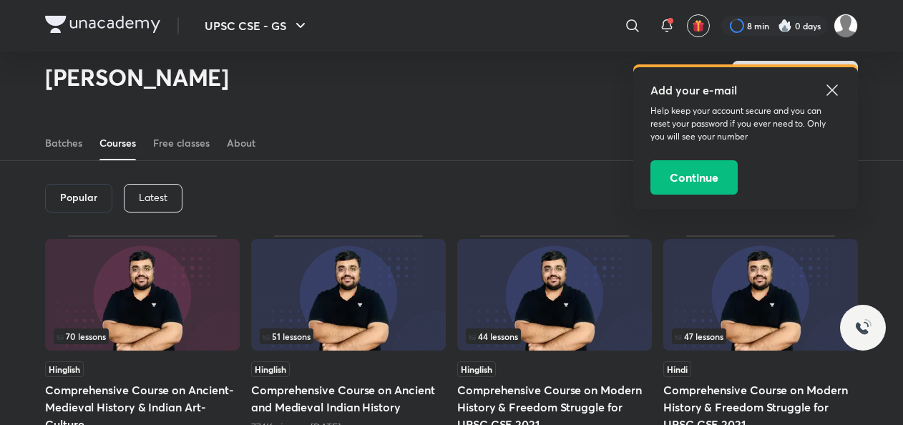
scroll to position [31, 0]
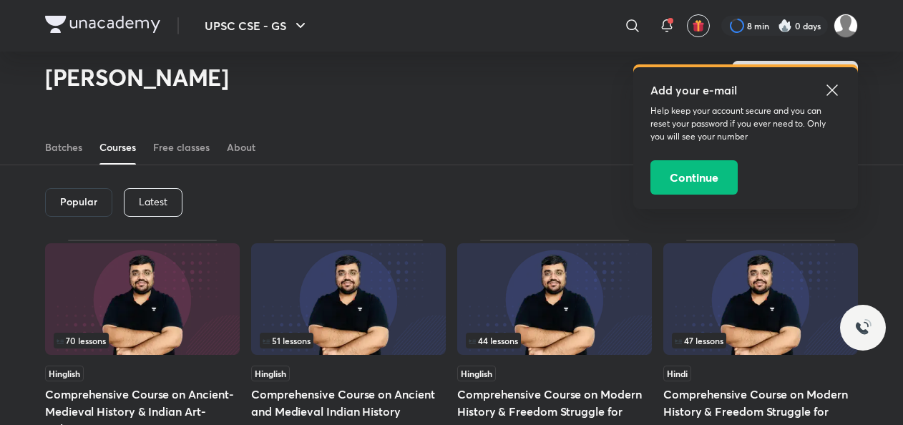
click at [152, 202] on p "Latest" at bounding box center [153, 201] width 29 height 11
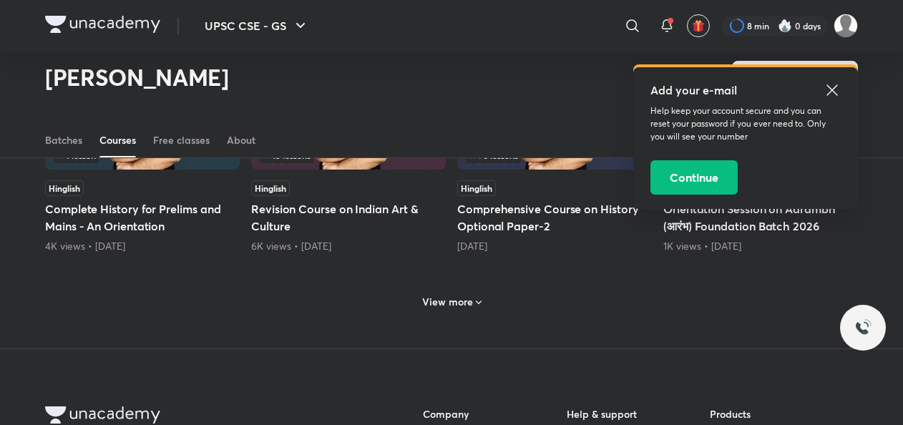
scroll to position [659, 0]
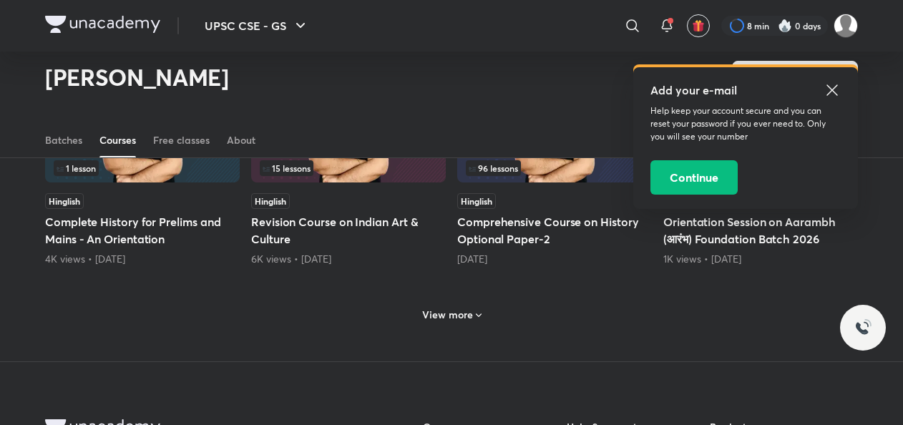
click at [443, 320] on h6 "View more" at bounding box center [447, 315] width 51 height 14
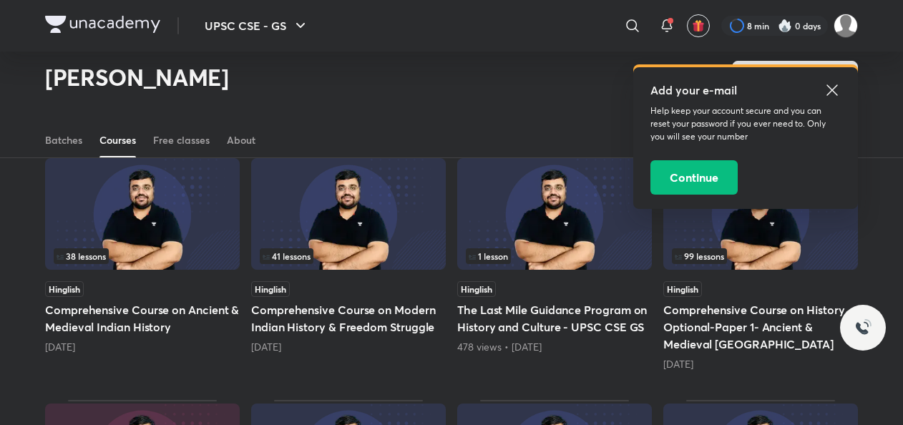
scroll to position [801, 0]
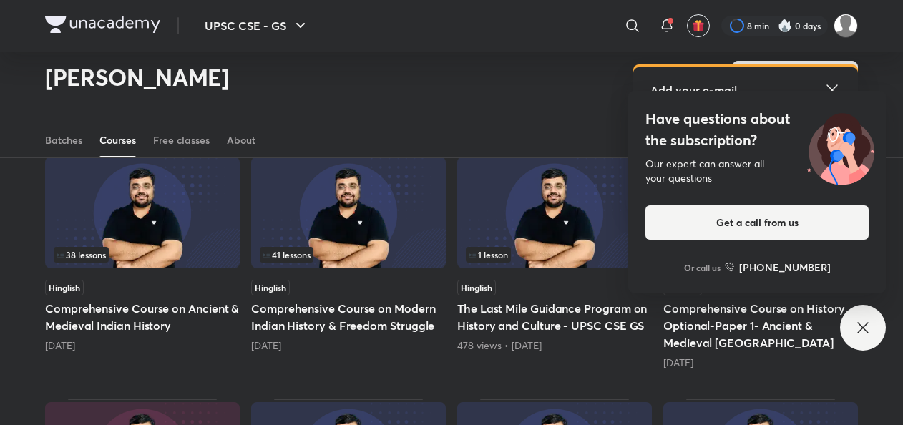
click at [103, 217] on img at bounding box center [142, 213] width 195 height 112
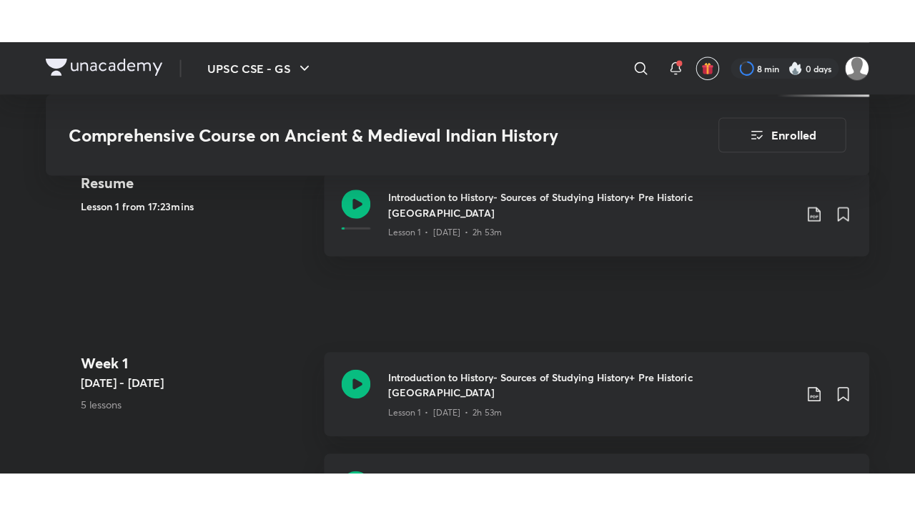
scroll to position [713, 0]
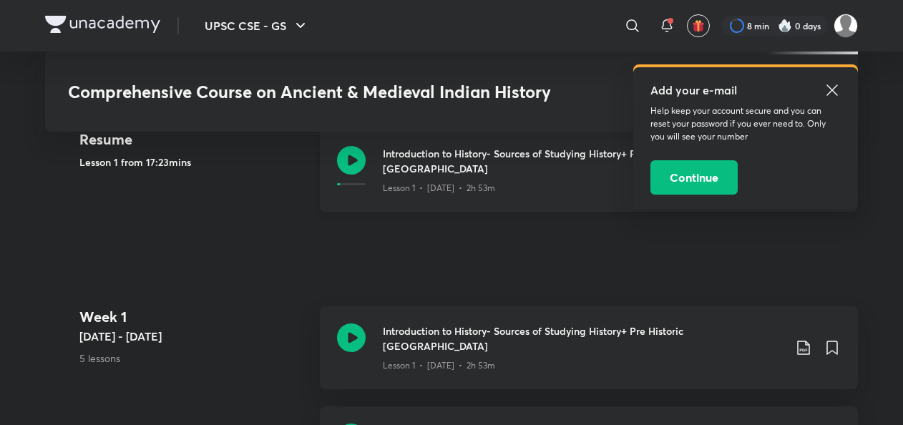
click at [354, 166] on icon at bounding box center [351, 160] width 29 height 29
